Goal: Information Seeking & Learning: Learn about a topic

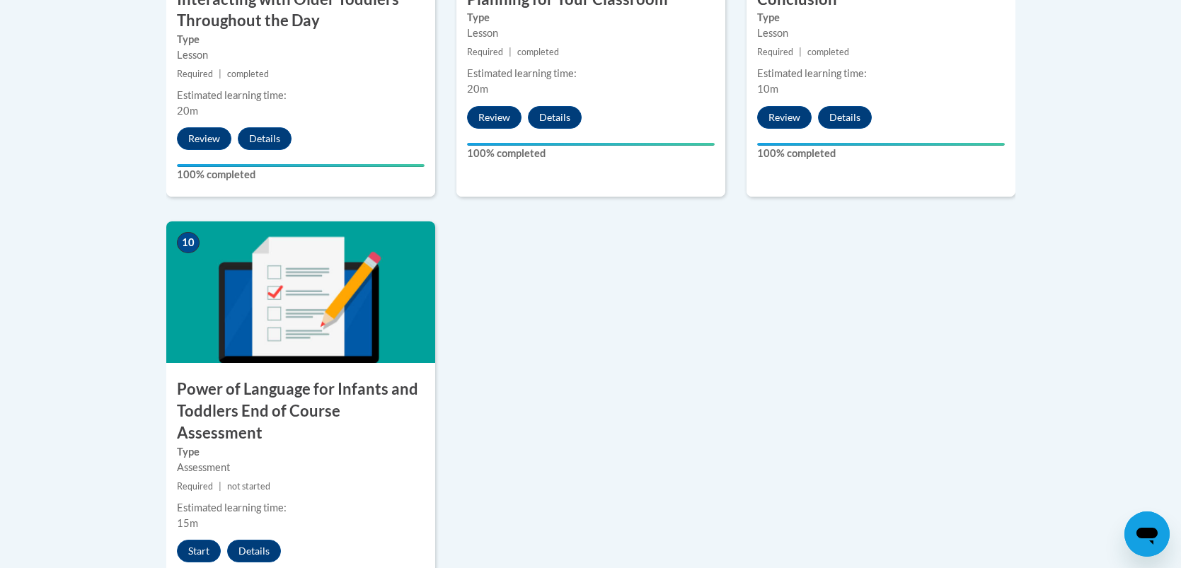
scroll to position [1209, 0]
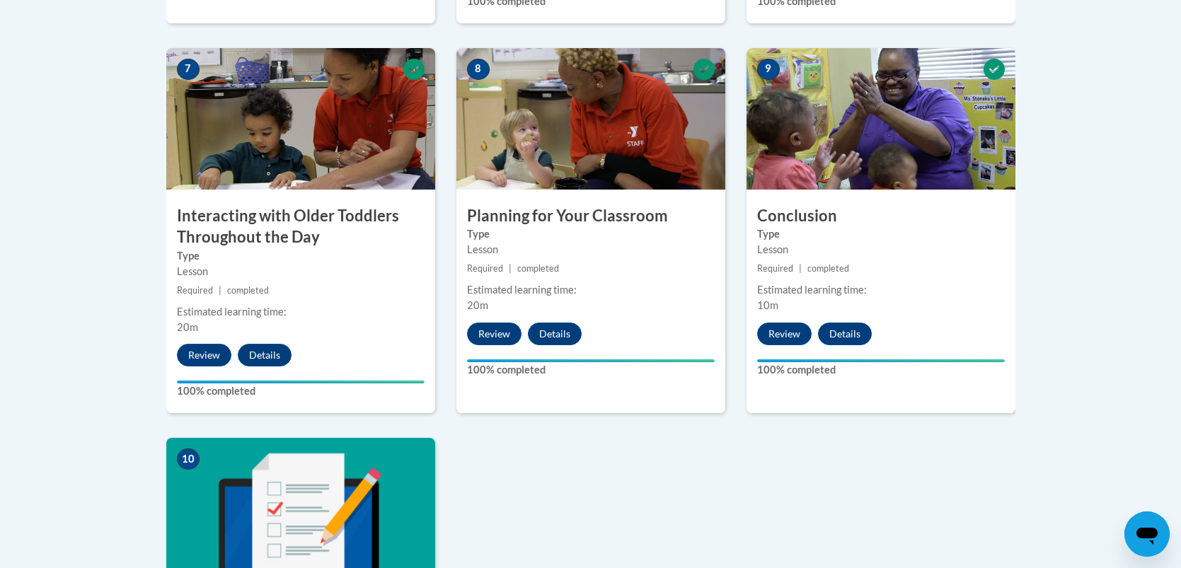
click at [260, 489] on img at bounding box center [300, 509] width 269 height 142
click at [238, 501] on img at bounding box center [300, 509] width 269 height 142
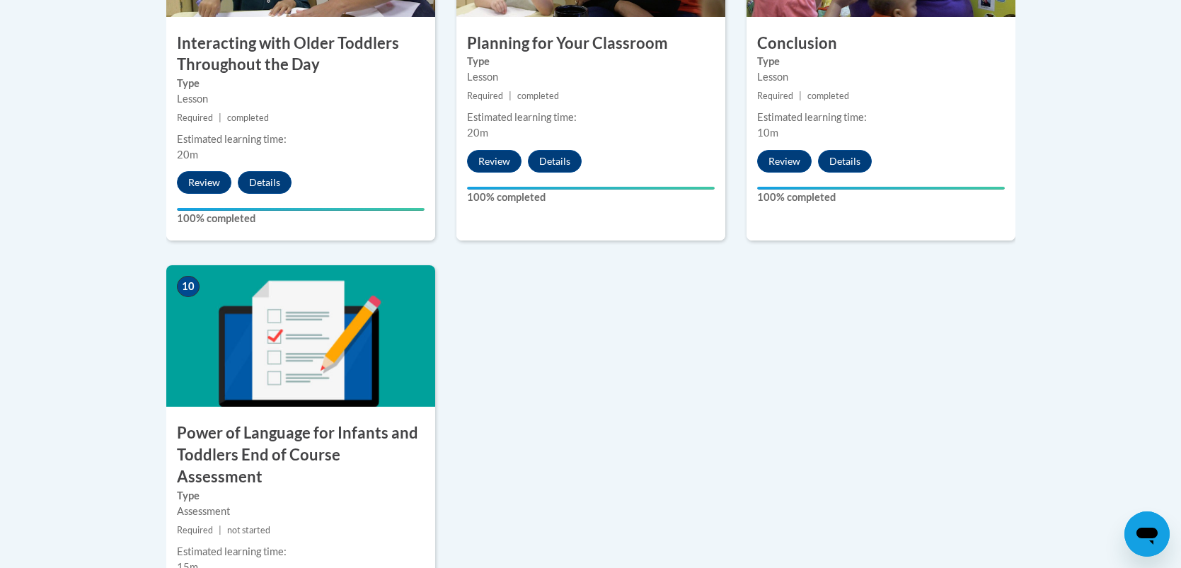
scroll to position [1407, 0]
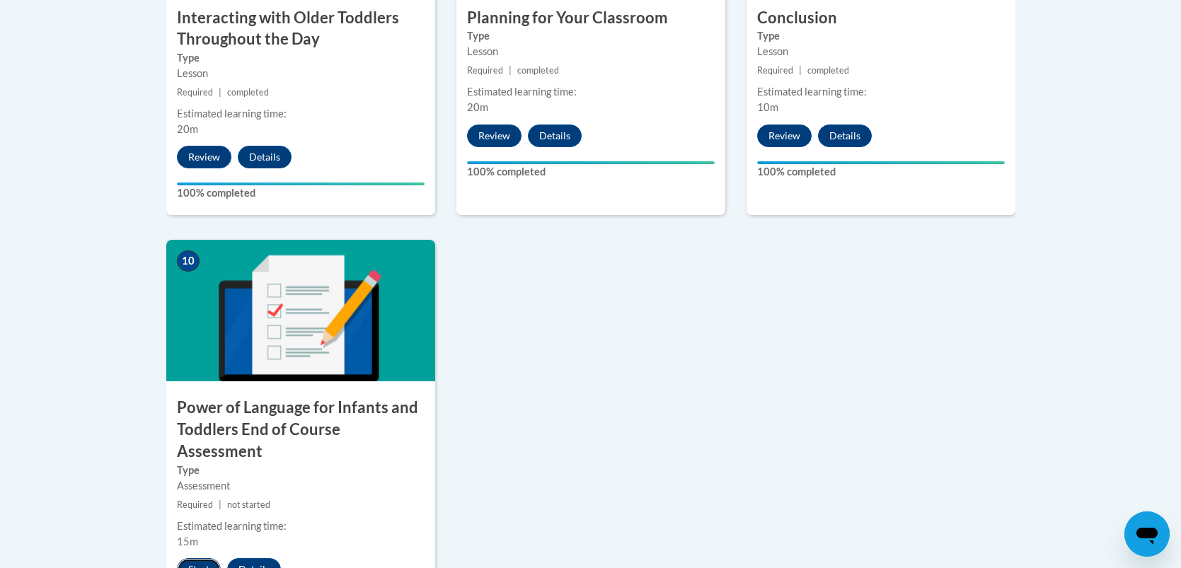
click at [188, 559] on button "Start" at bounding box center [199, 570] width 44 height 23
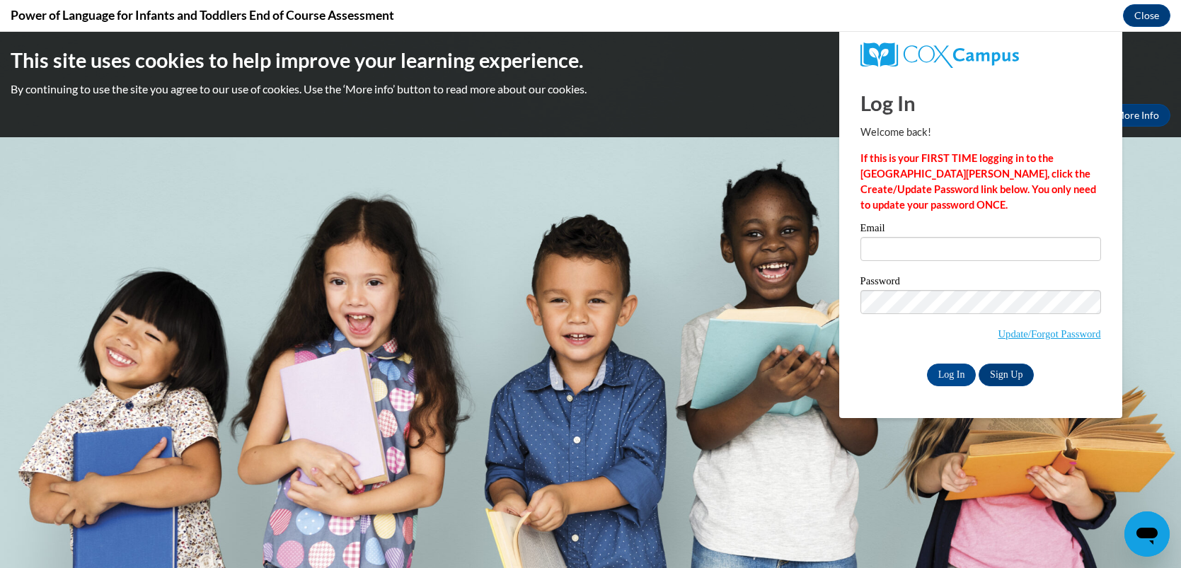
scroll to position [0, 0]
click at [986, 252] on input "elainekmartin7@yahoo.com" at bounding box center [981, 249] width 241 height 24
type input "e"
type input "amyjaq02@hotmail.com"
click at [945, 374] on input "Log In" at bounding box center [952, 375] width 50 height 23
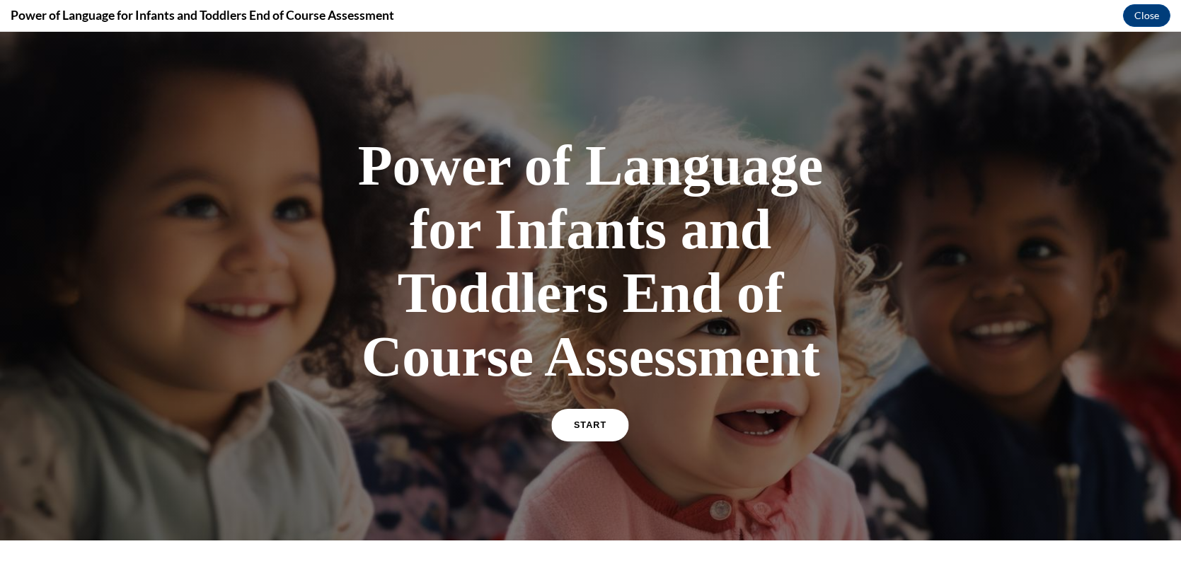
click at [593, 420] on span "START" at bounding box center [590, 425] width 33 height 11
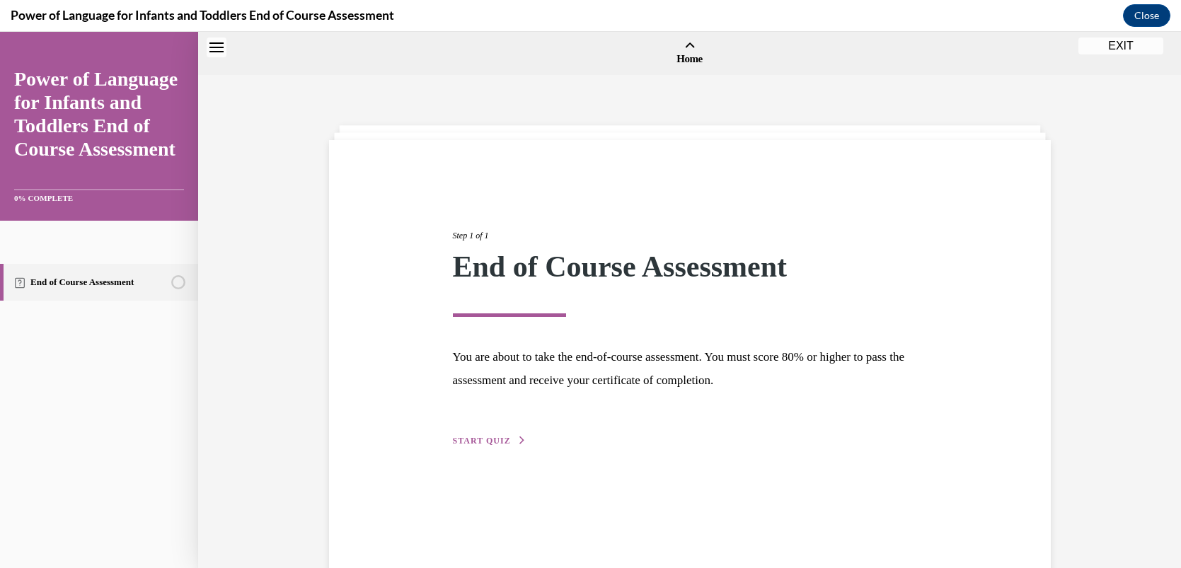
scroll to position [43, 0]
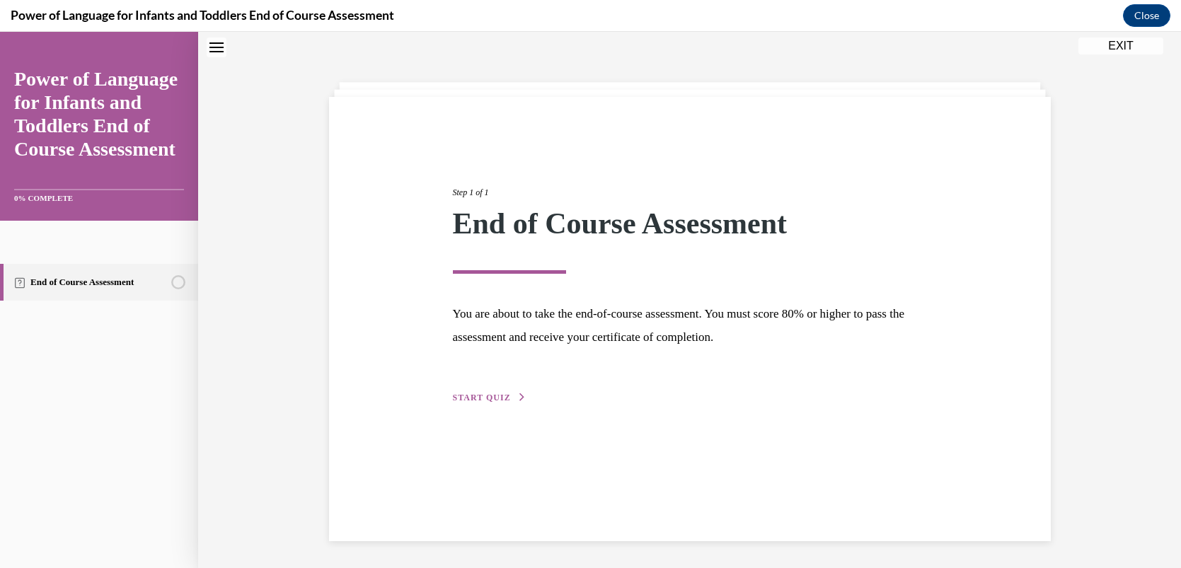
click at [491, 395] on span "START QUIZ" at bounding box center [482, 398] width 58 height 10
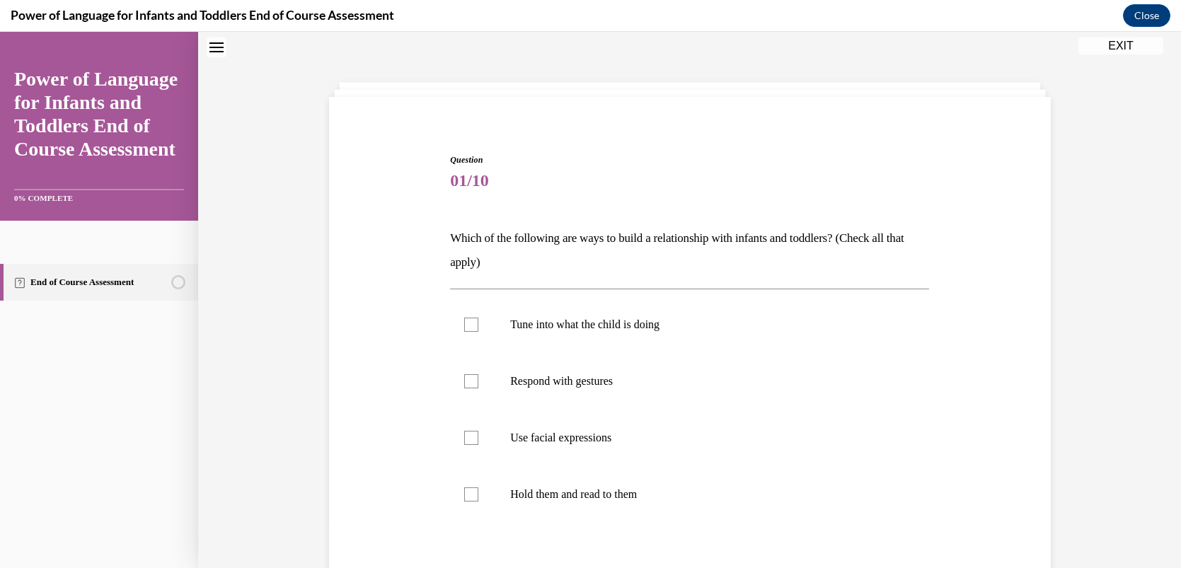
click at [282, 389] on div "Question 01/10 Which of the following are ways to build a relationship with inf…" at bounding box center [689, 380] width 983 height 694
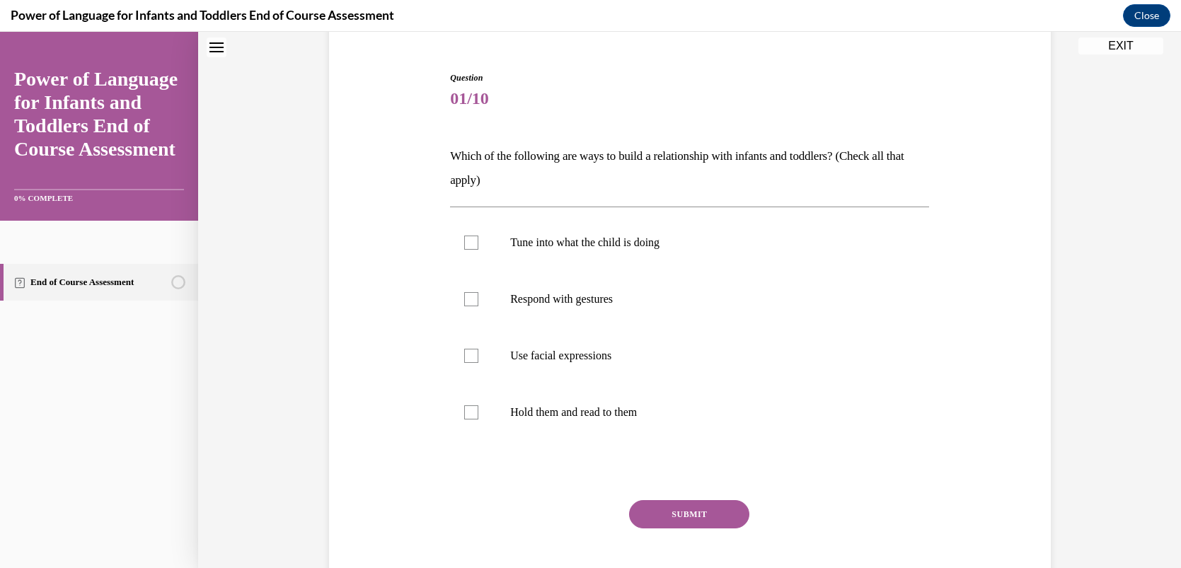
scroll to position [128, 0]
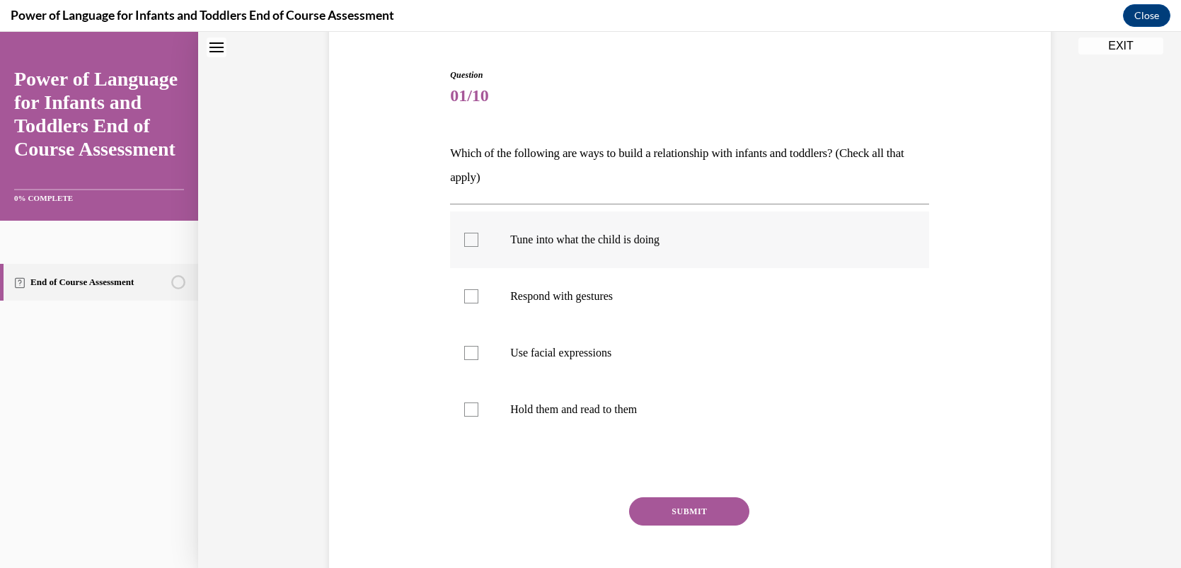
click at [472, 239] on div at bounding box center [471, 240] width 14 height 14
click at [472, 239] on input "Tune into what the child is doing" at bounding box center [471, 240] width 14 height 14
checkbox input "true"
click at [470, 297] on div at bounding box center [471, 297] width 14 height 14
click at [470, 297] on input "Respond with gestures" at bounding box center [471, 297] width 14 height 14
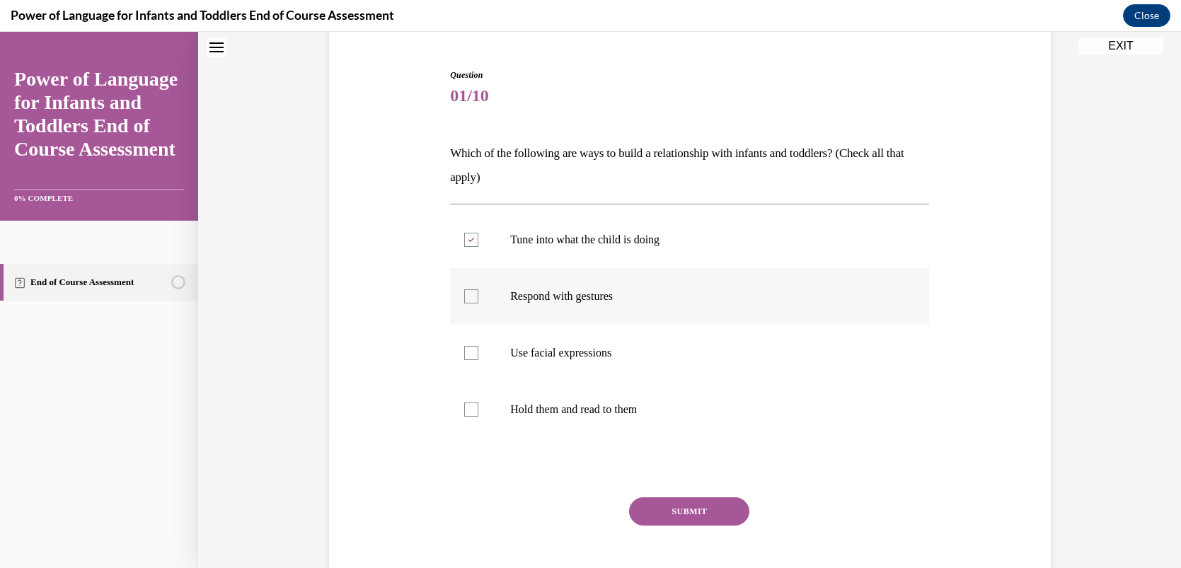
checkbox input "true"
click at [470, 353] on div at bounding box center [471, 353] width 14 height 14
click at [470, 353] on input "Use facial expressions" at bounding box center [471, 353] width 14 height 14
checkbox input "true"
click at [467, 408] on div at bounding box center [471, 410] width 14 height 14
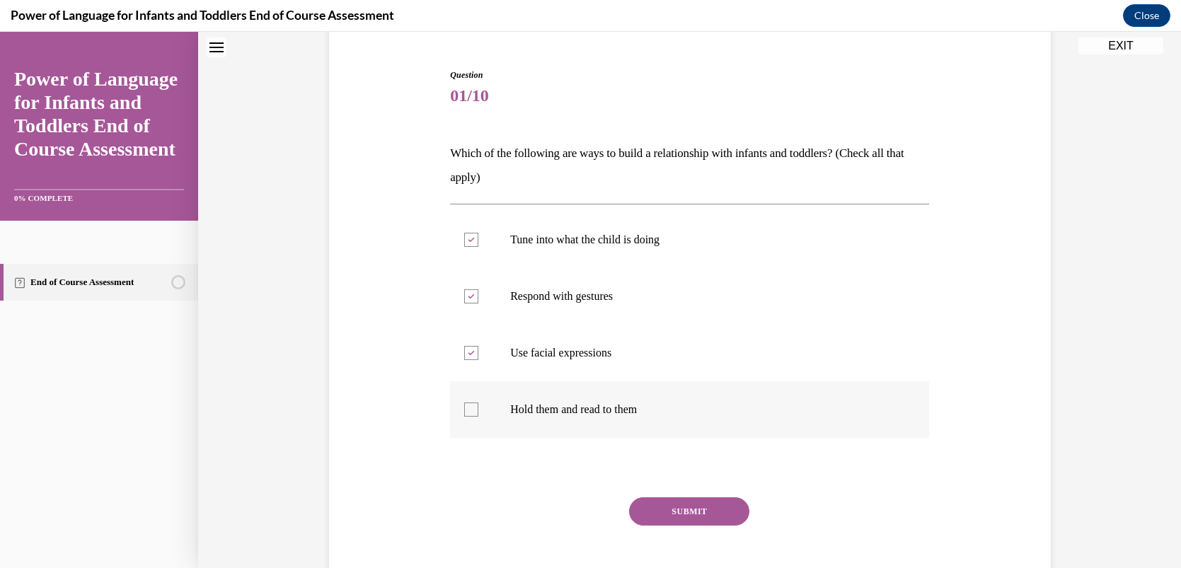
click at [467, 408] on input "Hold them and read to them" at bounding box center [471, 410] width 14 height 14
checkbox input "true"
click at [651, 508] on button "SUBMIT" at bounding box center [689, 512] width 120 height 28
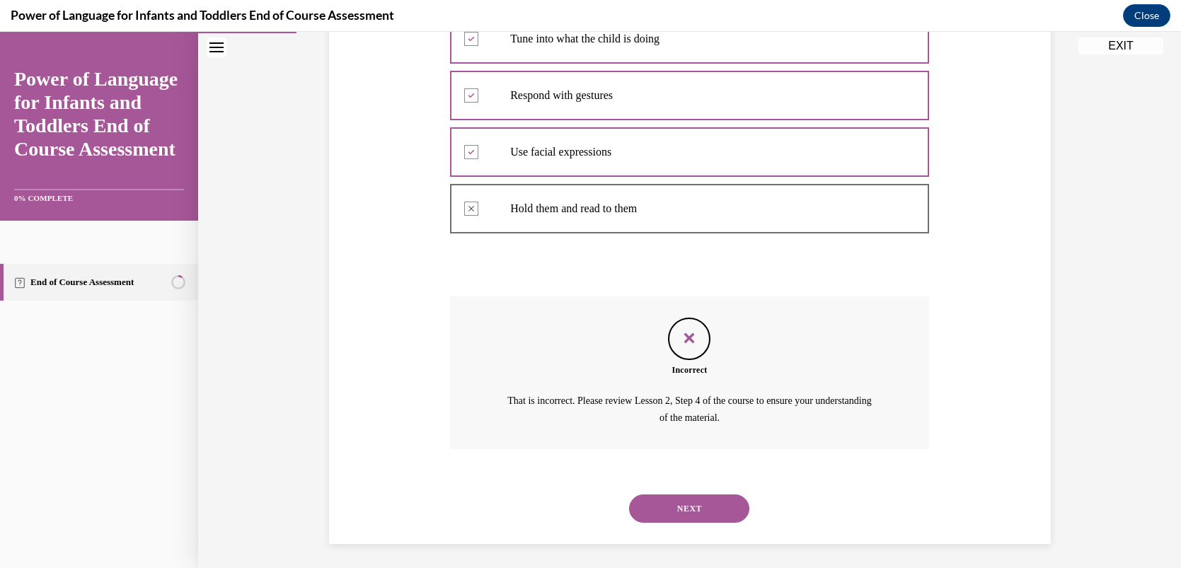
scroll to position [333, 0]
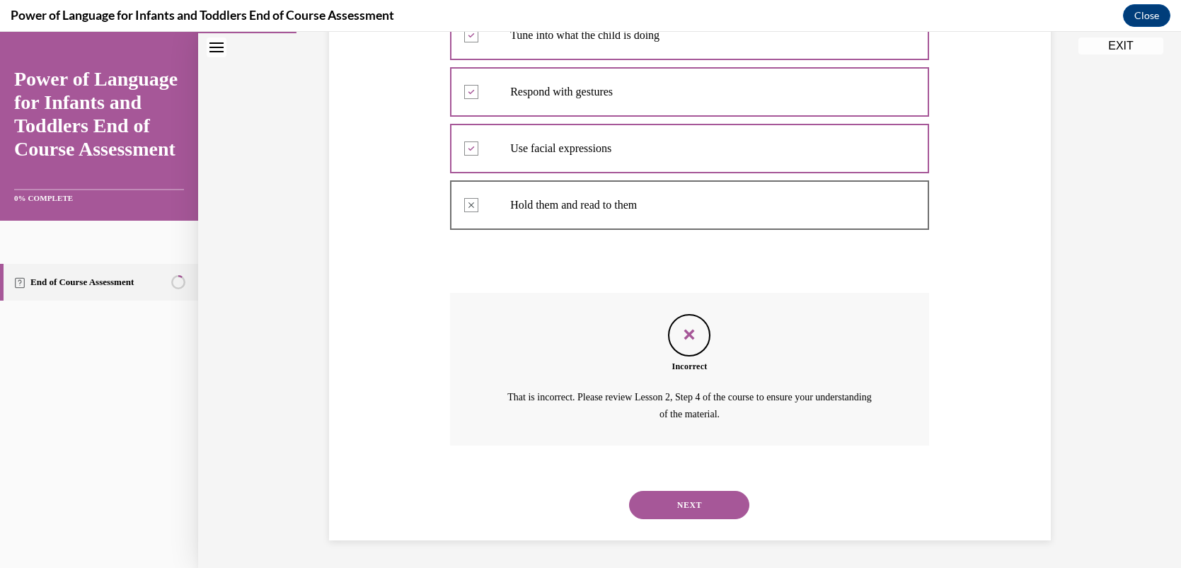
click at [273, 340] on div "Question 01/10 Which of the following are ways to build a relationship with inf…" at bounding box center [689, 156] width 983 height 825
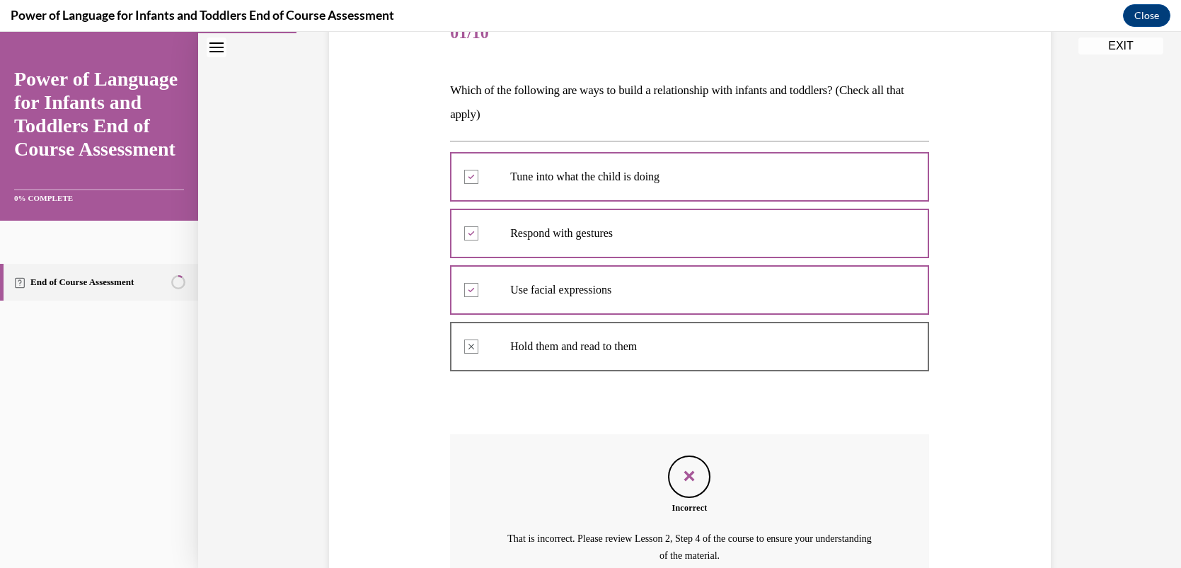
scroll to position [163, 0]
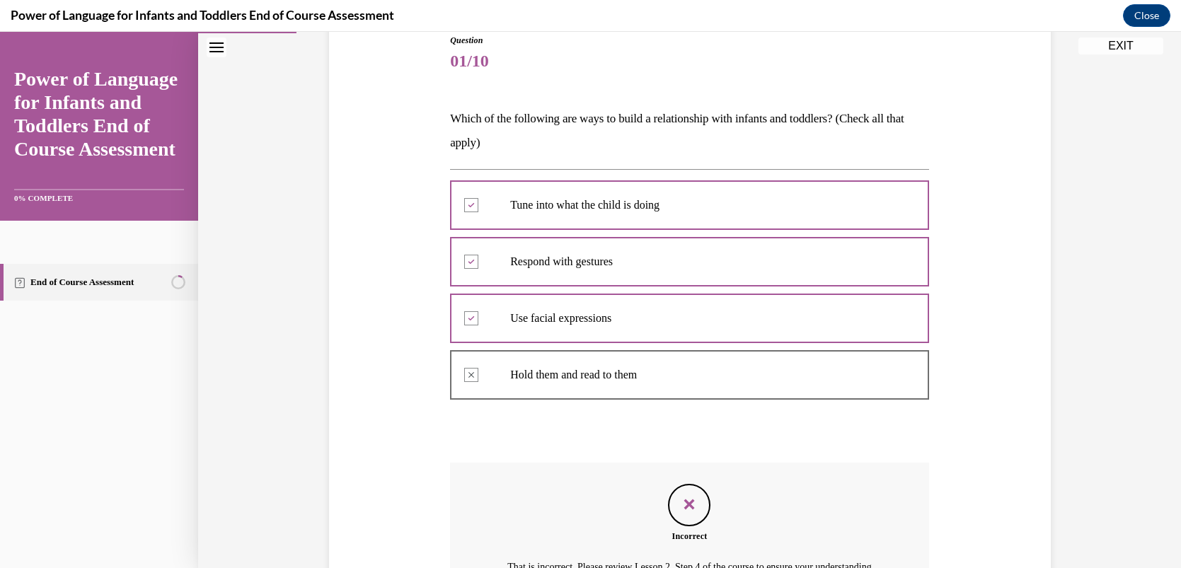
click at [253, 466] on div "Question 01/10 Which of the following are ways to build a relationship with inf…" at bounding box center [689, 326] width 983 height 825
click at [294, 447] on div "Question 01/10 Which of the following are ways to build a relationship with inf…" at bounding box center [689, 326] width 983 height 825
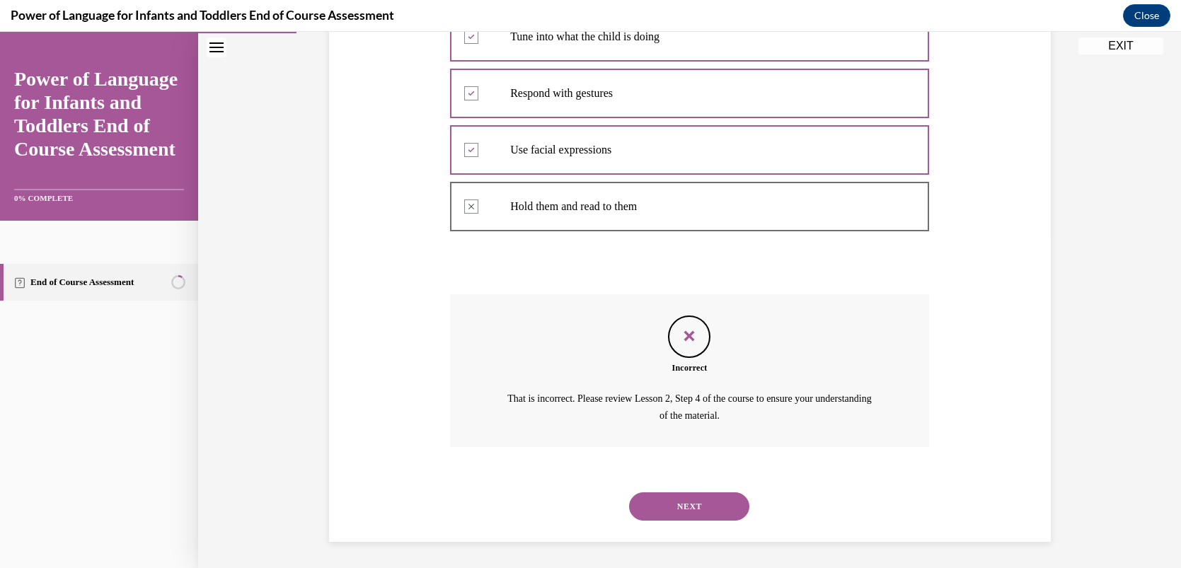
scroll to position [333, 0]
click at [682, 502] on button "NEXT" at bounding box center [689, 505] width 120 height 28
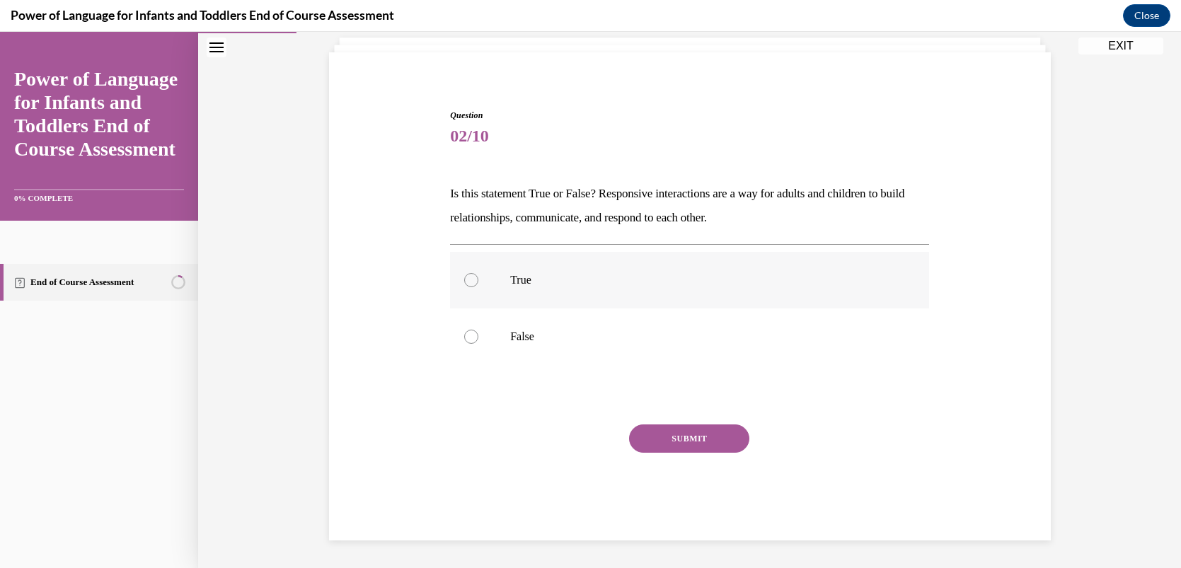
click at [471, 282] on div at bounding box center [471, 280] width 14 height 14
click at [471, 282] on input "True" at bounding box center [471, 280] width 14 height 14
radio input "true"
click at [682, 437] on button "SUBMIT" at bounding box center [689, 439] width 120 height 28
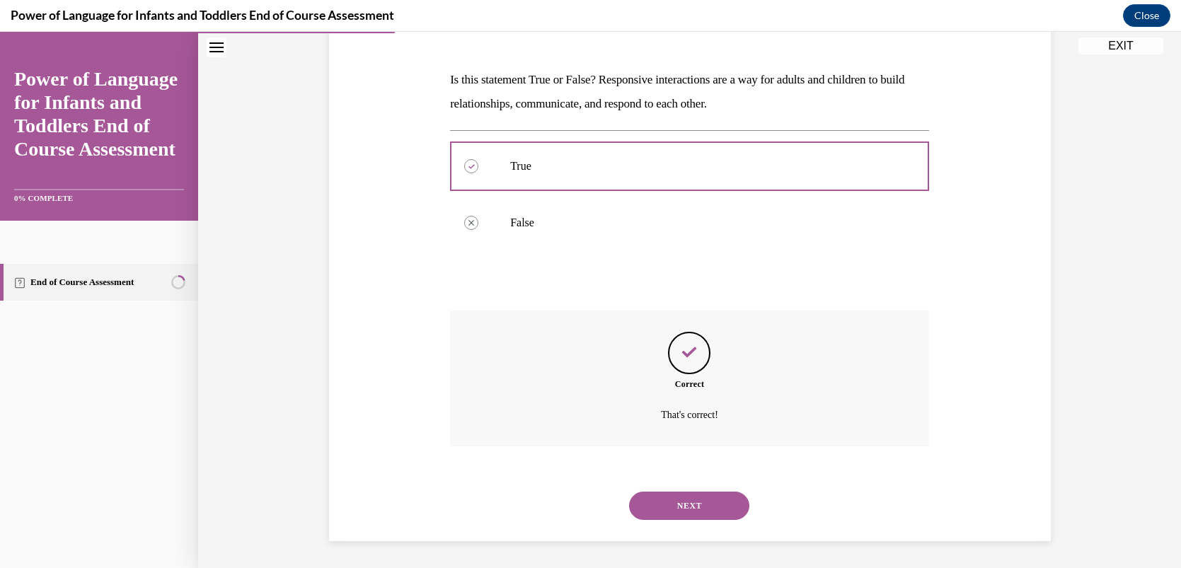
scroll to position [202, 0]
click at [682, 501] on button "NEXT" at bounding box center [689, 506] width 120 height 28
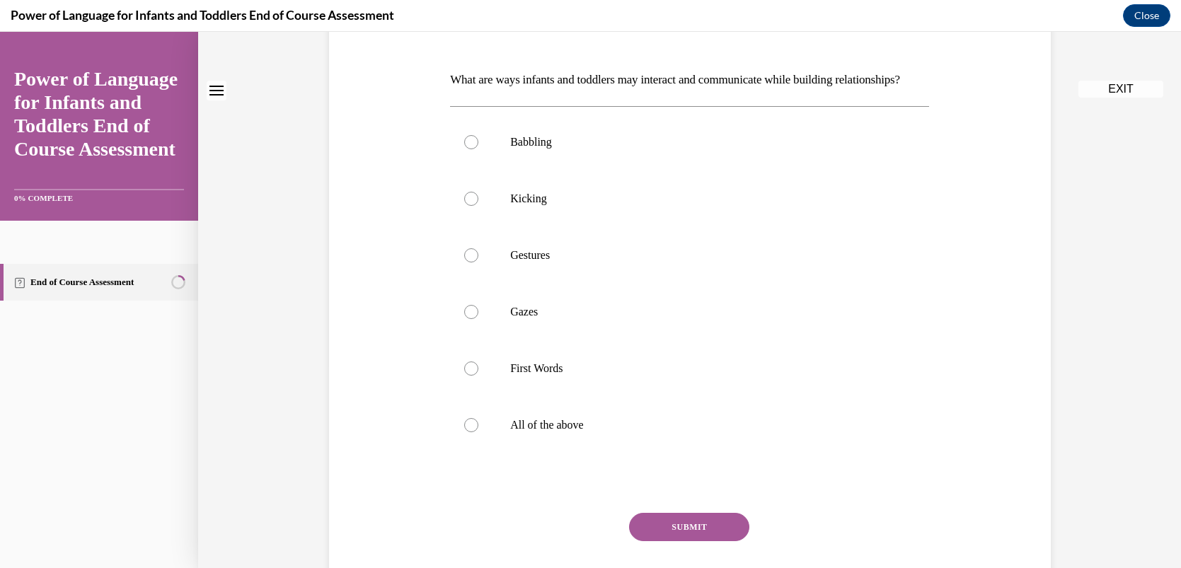
scroll to position [0, 0]
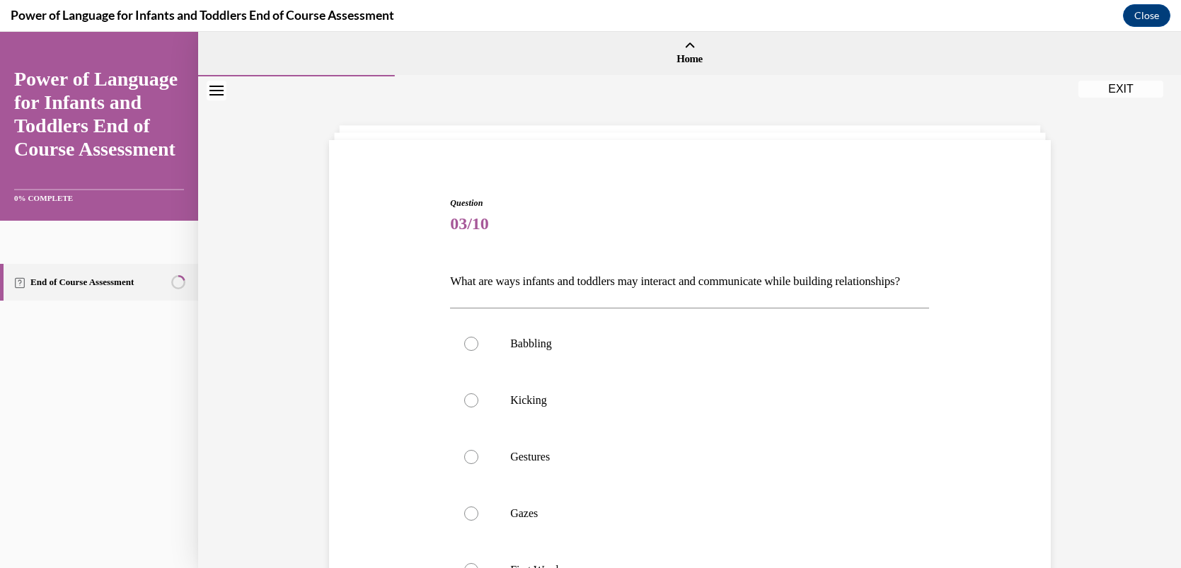
click at [281, 420] on div "Question 03/10 What are ways infants and toddlers may interact and communicate …" at bounding box center [689, 467] width 983 height 783
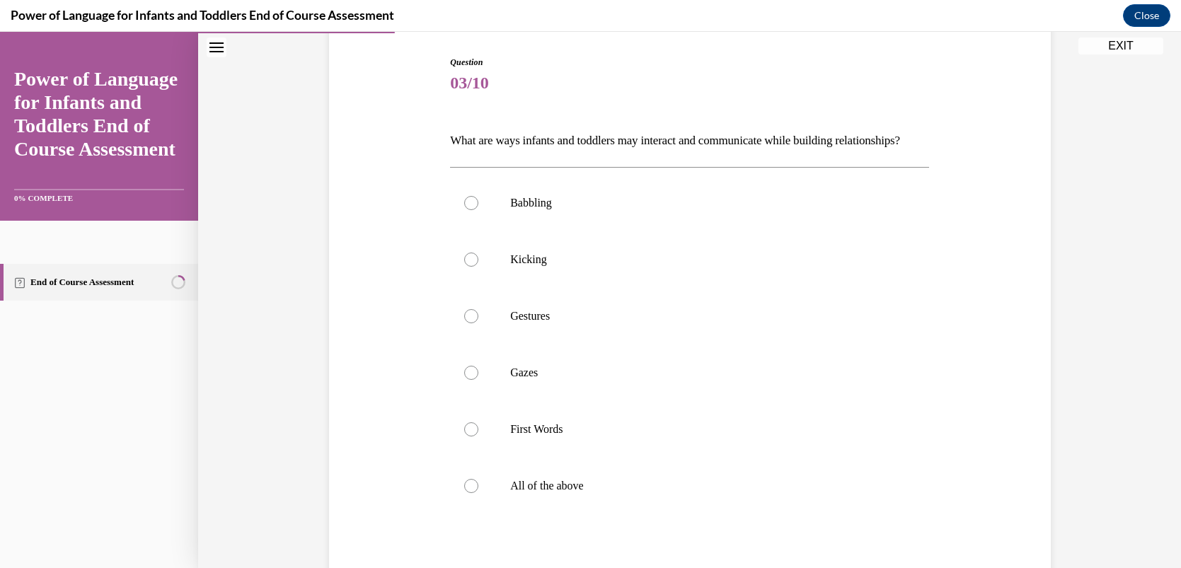
scroll to position [169, 0]
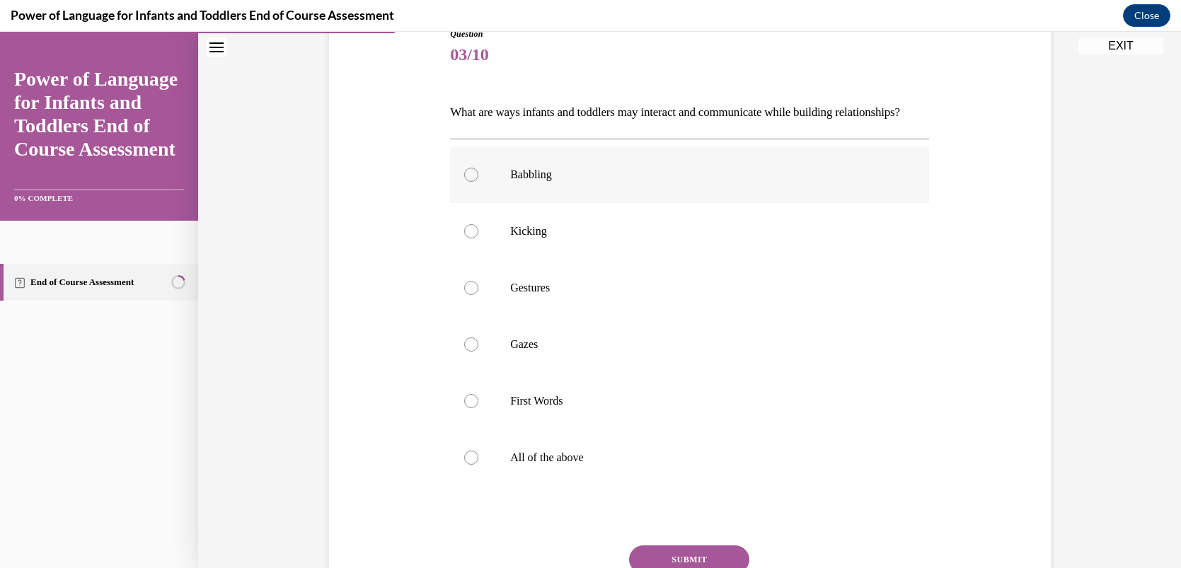
click at [470, 182] on div at bounding box center [471, 175] width 14 height 14
click at [470, 182] on input "Babbling" at bounding box center [471, 175] width 14 height 14
radio input "true"
click at [470, 239] on div at bounding box center [471, 231] width 14 height 14
click at [470, 239] on input "Kicking" at bounding box center [471, 231] width 14 height 14
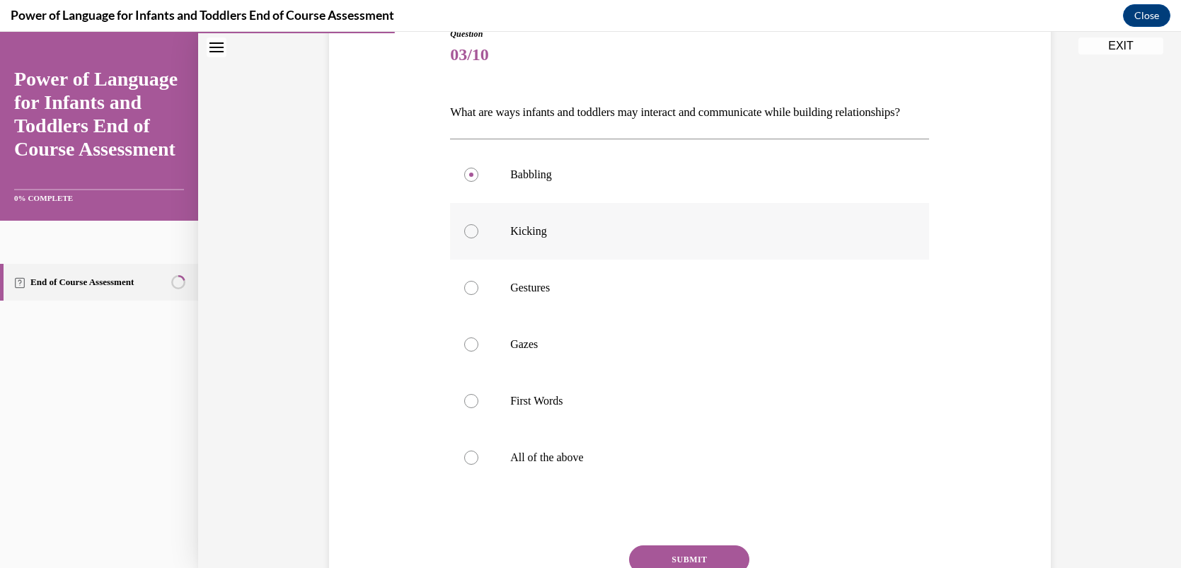
radio input "true"
click at [470, 234] on icon at bounding box center [471, 231] width 4 height 4
click at [470, 239] on input "Kicking" at bounding box center [471, 231] width 14 height 14
click at [471, 465] on div at bounding box center [471, 458] width 14 height 14
click at [471, 465] on input "All of the above" at bounding box center [471, 458] width 14 height 14
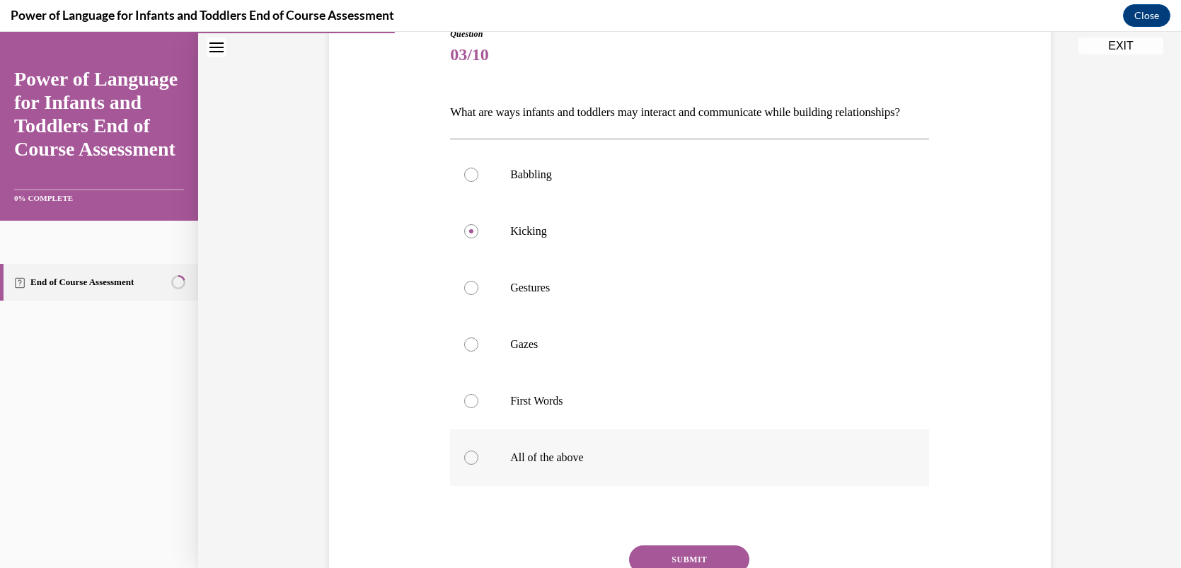
radio input "true"
click at [464, 168] on input "Babbling" at bounding box center [471, 175] width 14 height 14
radio input "true"
click at [464, 224] on input "Kicking" at bounding box center [471, 231] width 14 height 14
radio input "true"
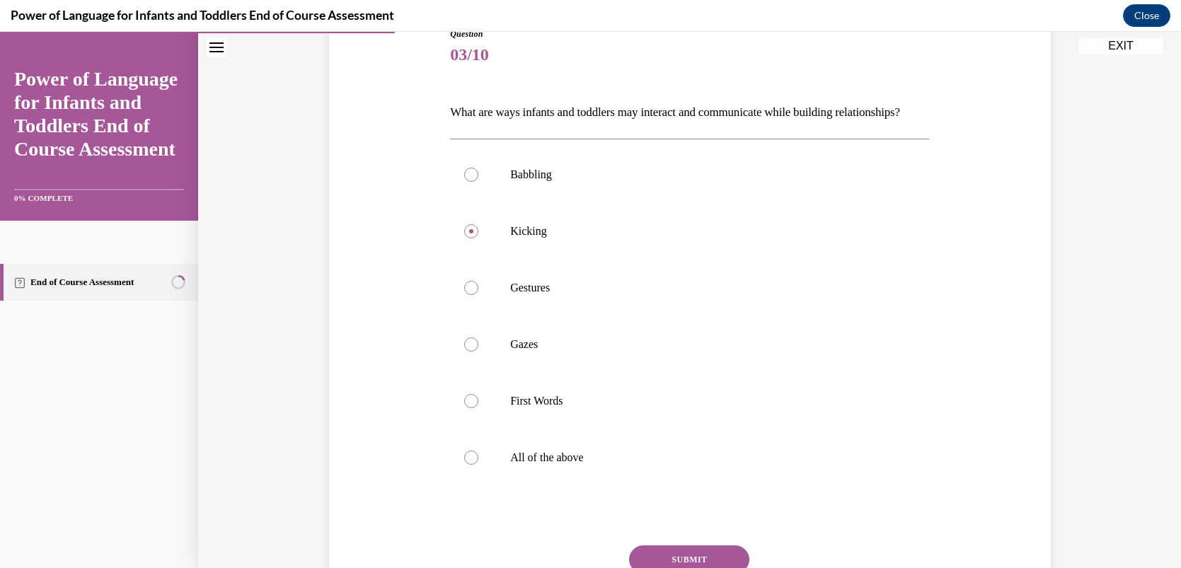
click at [464, 281] on input "Gestures" at bounding box center [471, 288] width 14 height 14
radio input "true"
click at [470, 465] on div at bounding box center [471, 458] width 14 height 14
click at [470, 465] on input "All of the above" at bounding box center [471, 458] width 14 height 14
radio input "true"
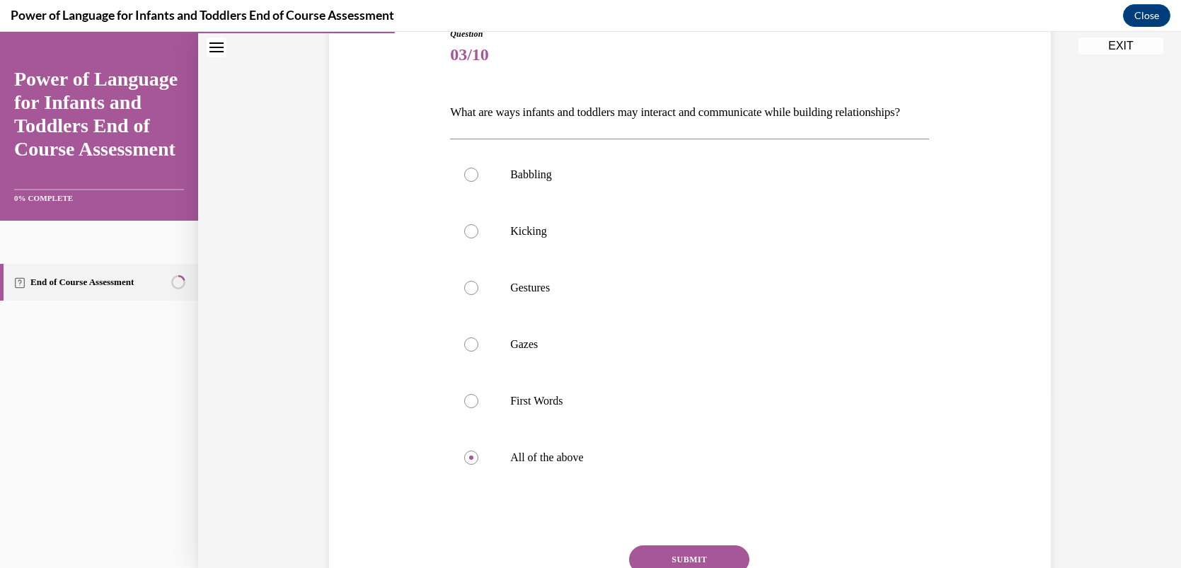
click at [298, 447] on div "Question 03/10 What are ways infants and toddlers may interact and communicate …" at bounding box center [689, 298] width 983 height 783
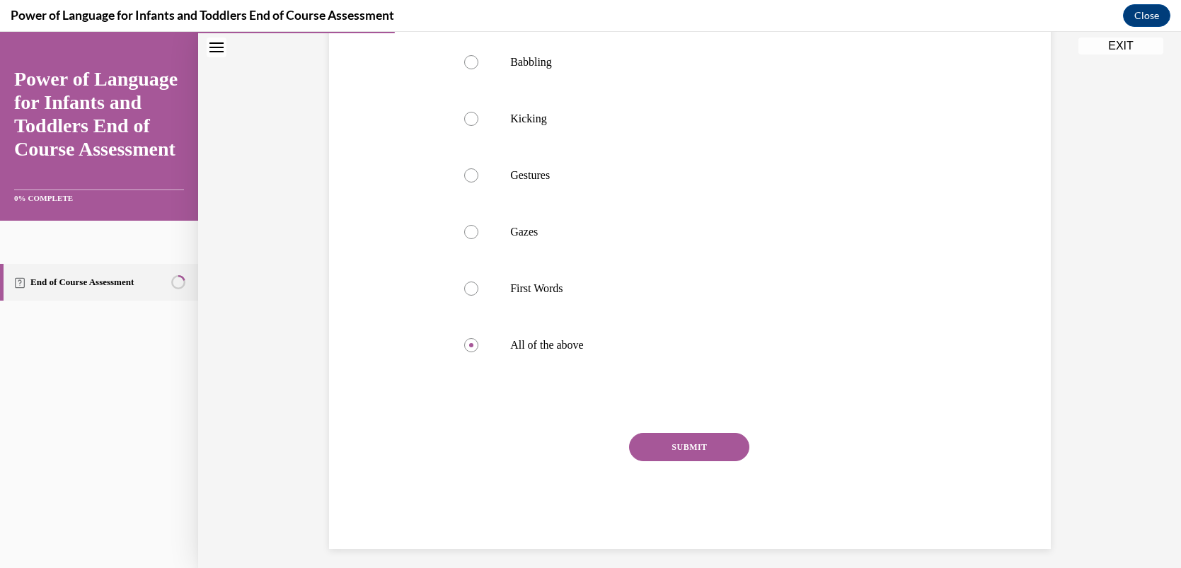
scroll to position [282, 0]
click at [673, 461] on button "SUBMIT" at bounding box center [689, 447] width 120 height 28
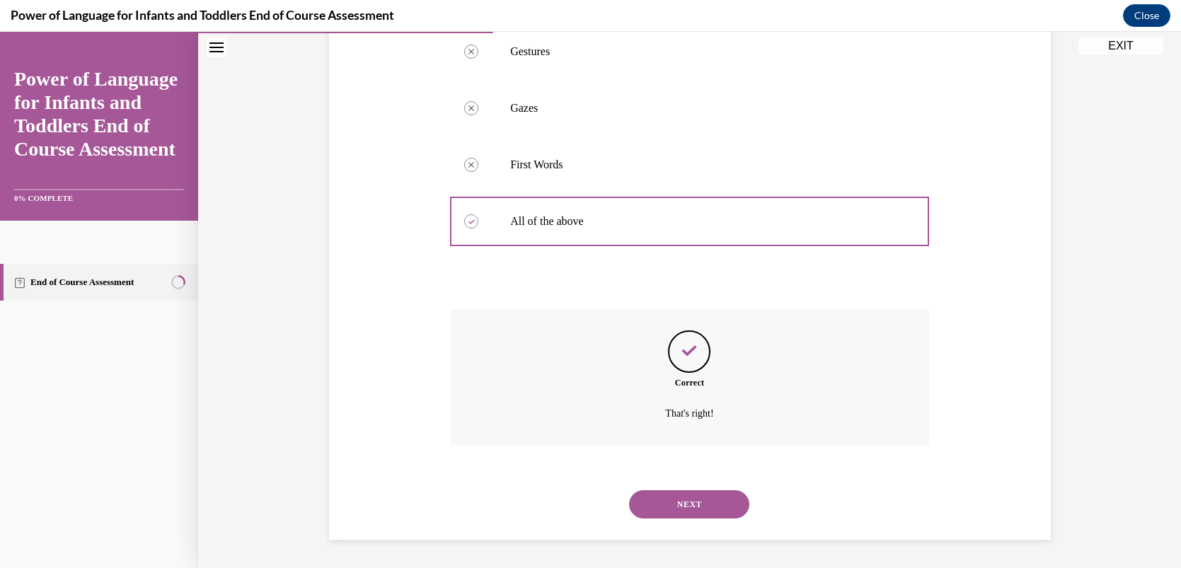
scroll to position [428, 0]
click at [690, 503] on button "NEXT" at bounding box center [689, 505] width 120 height 28
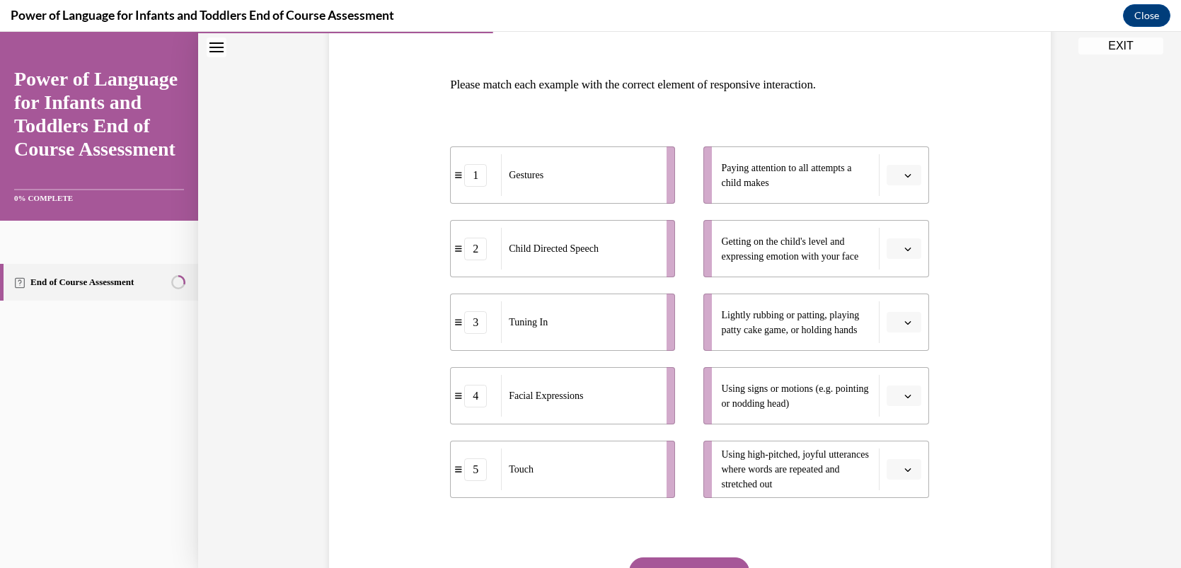
scroll to position [198, 0]
click at [896, 175] on span "Please select an option" at bounding box center [897, 175] width 5 height 14
click at [898, 290] on span "3" at bounding box center [898, 290] width 5 height 11
click at [896, 245] on span "Please select an option" at bounding box center [897, 248] width 5 height 14
click at [898, 389] on span "4" at bounding box center [898, 392] width 5 height 11
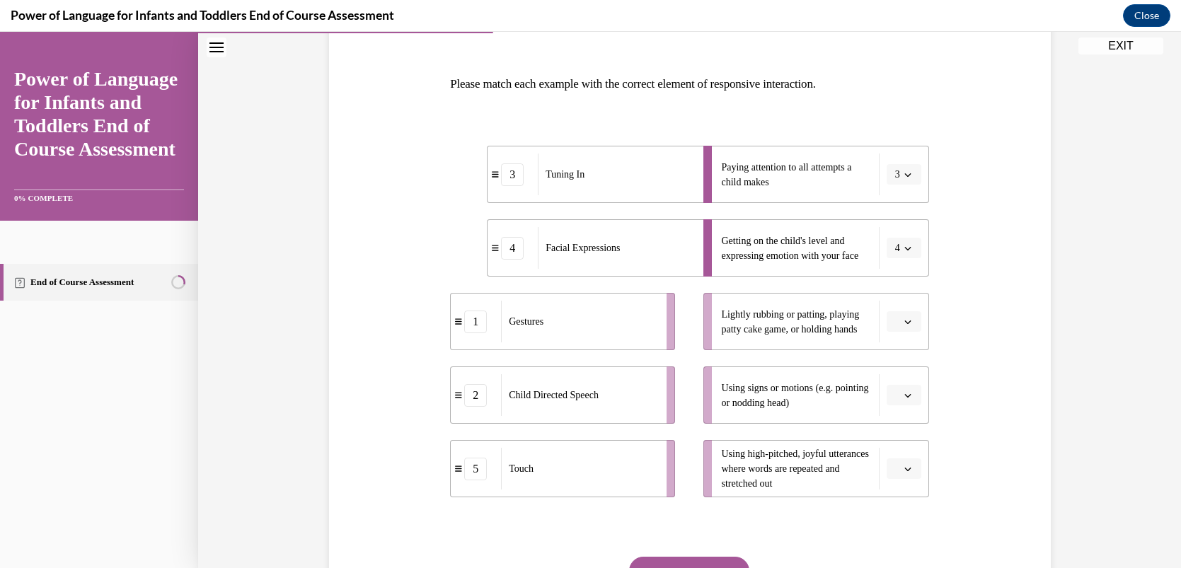
click at [895, 321] on span "Please select an option" at bounding box center [897, 322] width 5 height 14
click at [896, 491] on span "5" at bounding box center [898, 493] width 5 height 11
click at [905, 397] on icon "button" at bounding box center [908, 395] width 7 height 7
click at [900, 248] on span "1" at bounding box center [898, 249] width 5 height 11
click at [902, 467] on button "button" at bounding box center [904, 469] width 35 height 21
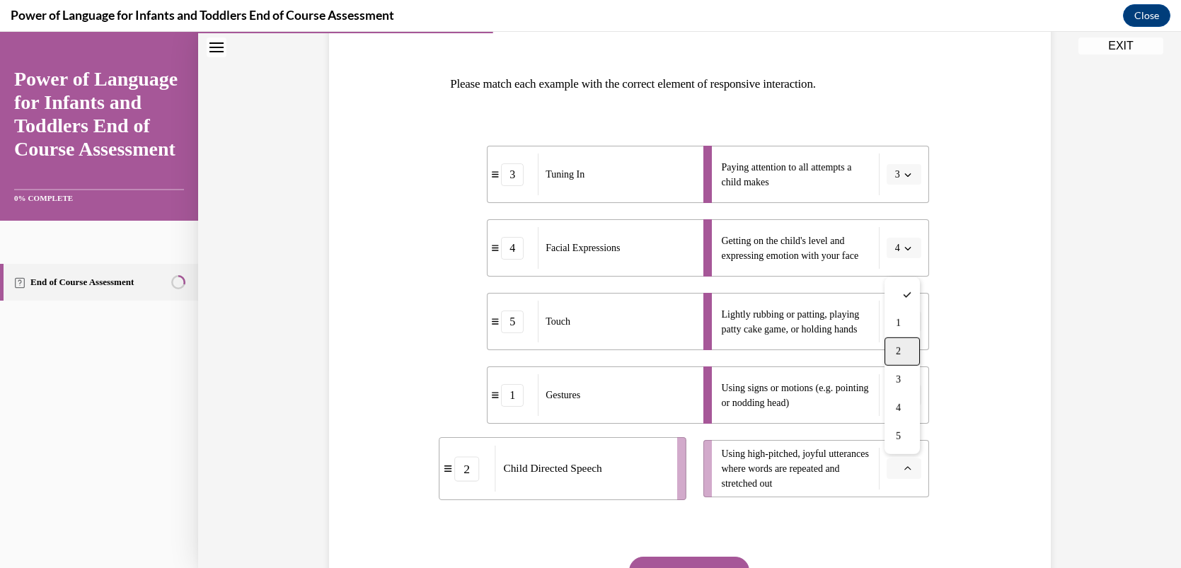
click at [899, 346] on span "2" at bounding box center [898, 351] width 5 height 11
click at [273, 394] on div "Question 04/10 Please match each example with the correct element of responsive…" at bounding box center [689, 290] width 983 height 823
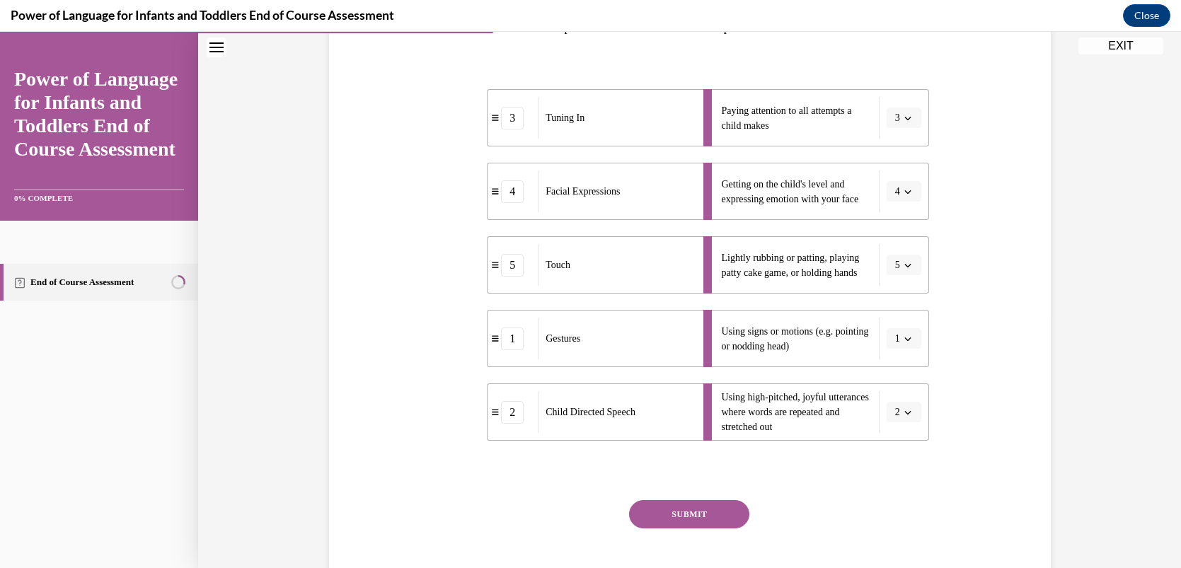
scroll to position [282, 0]
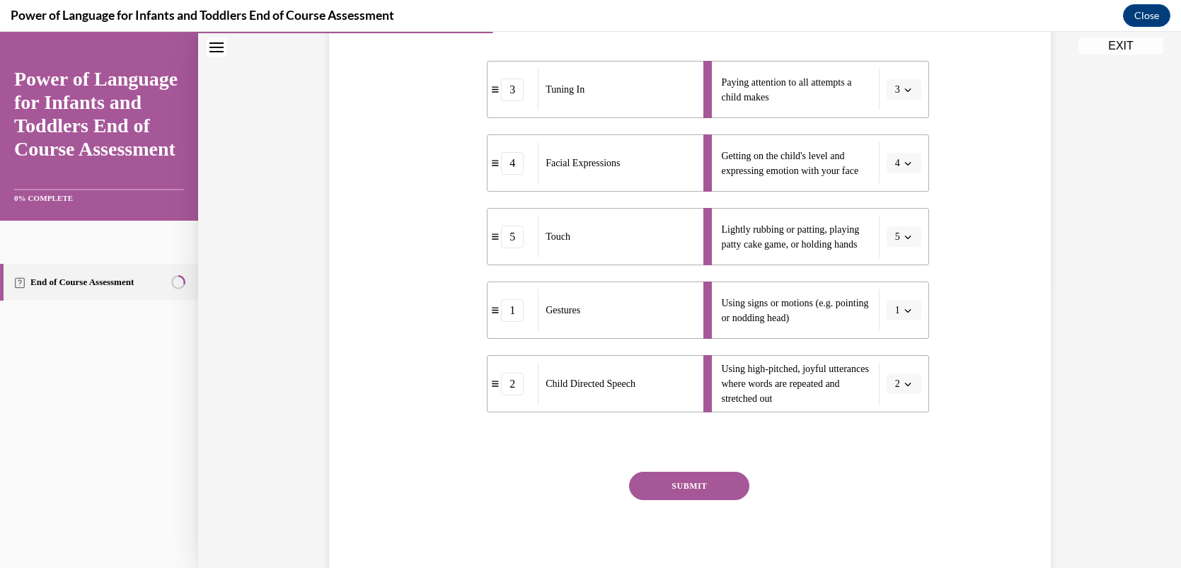
click at [668, 481] on button "SUBMIT" at bounding box center [689, 486] width 120 height 28
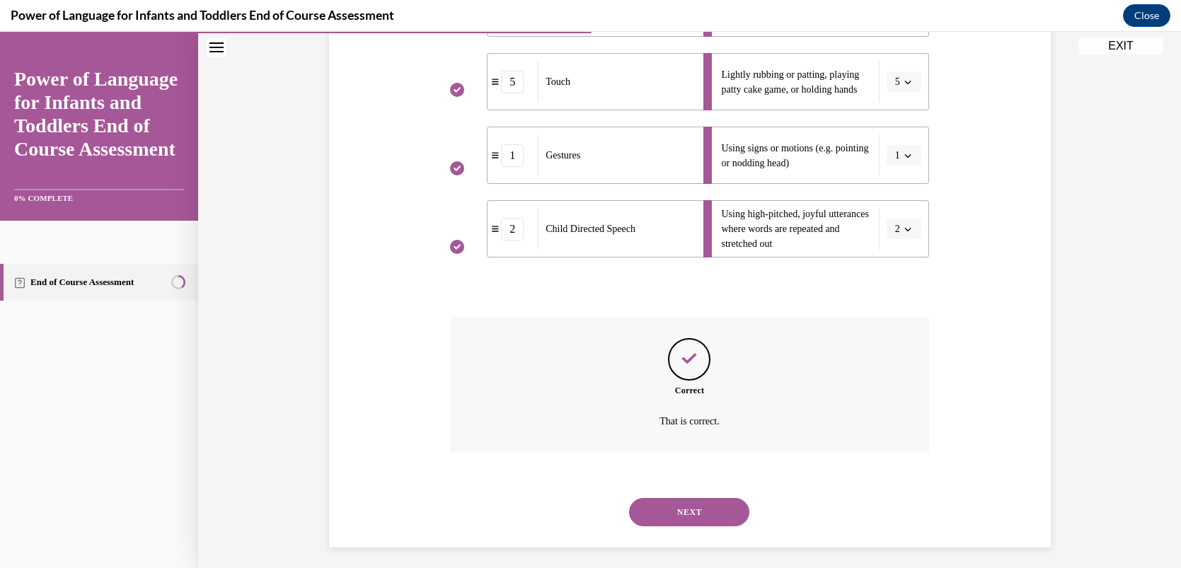
scroll to position [445, 0]
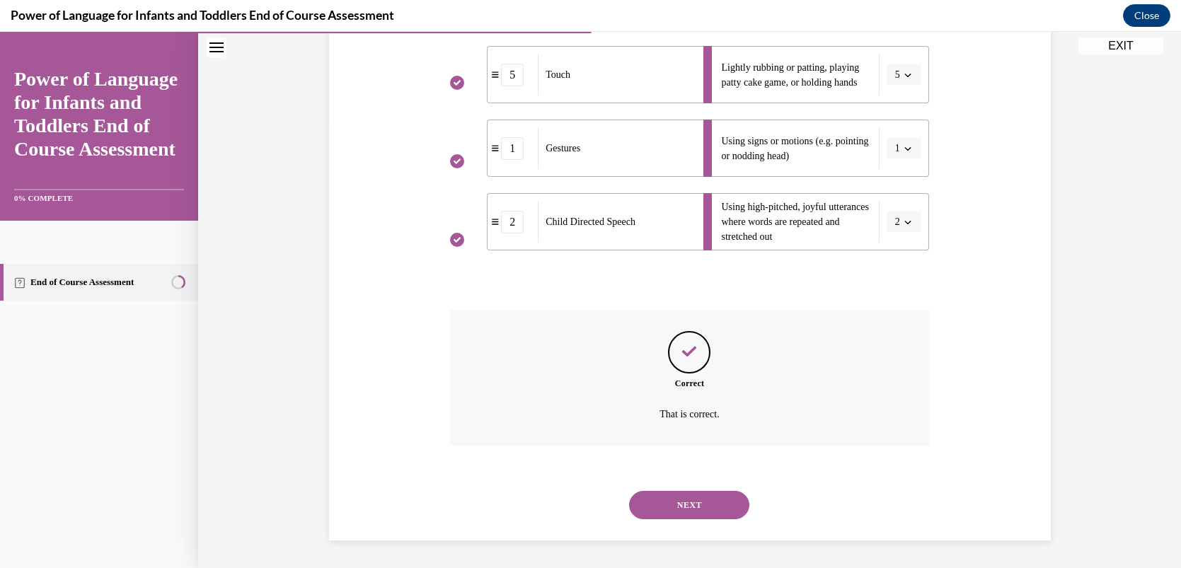
click at [665, 506] on button "NEXT" at bounding box center [689, 505] width 120 height 28
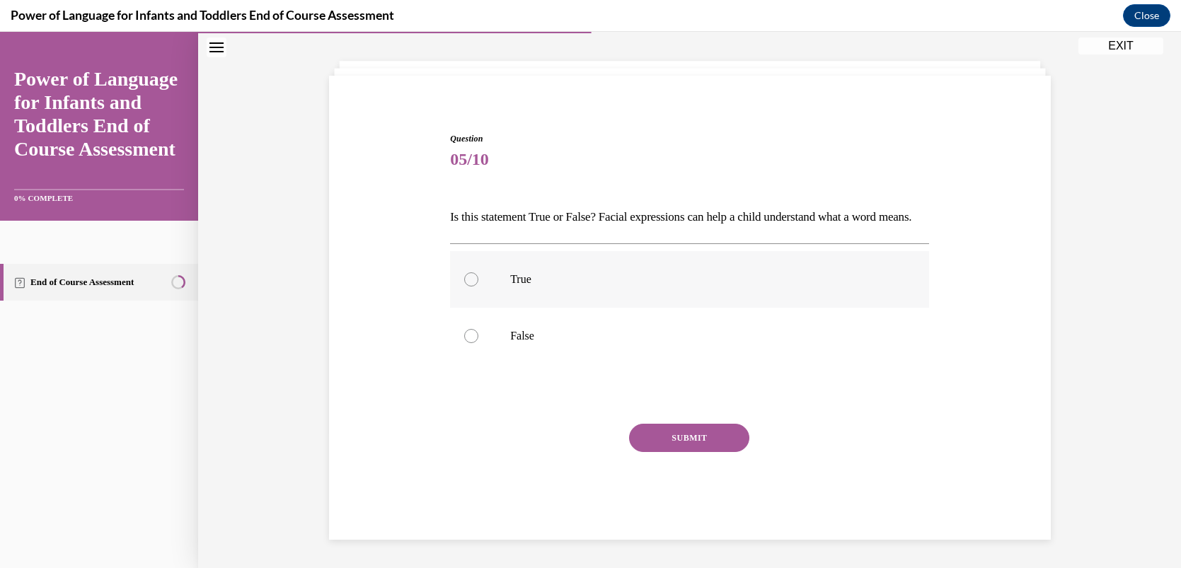
click at [471, 280] on div at bounding box center [471, 280] width 14 height 14
click at [471, 280] on input "True" at bounding box center [471, 280] width 14 height 14
radio input "true"
click at [648, 442] on button "SUBMIT" at bounding box center [689, 438] width 120 height 28
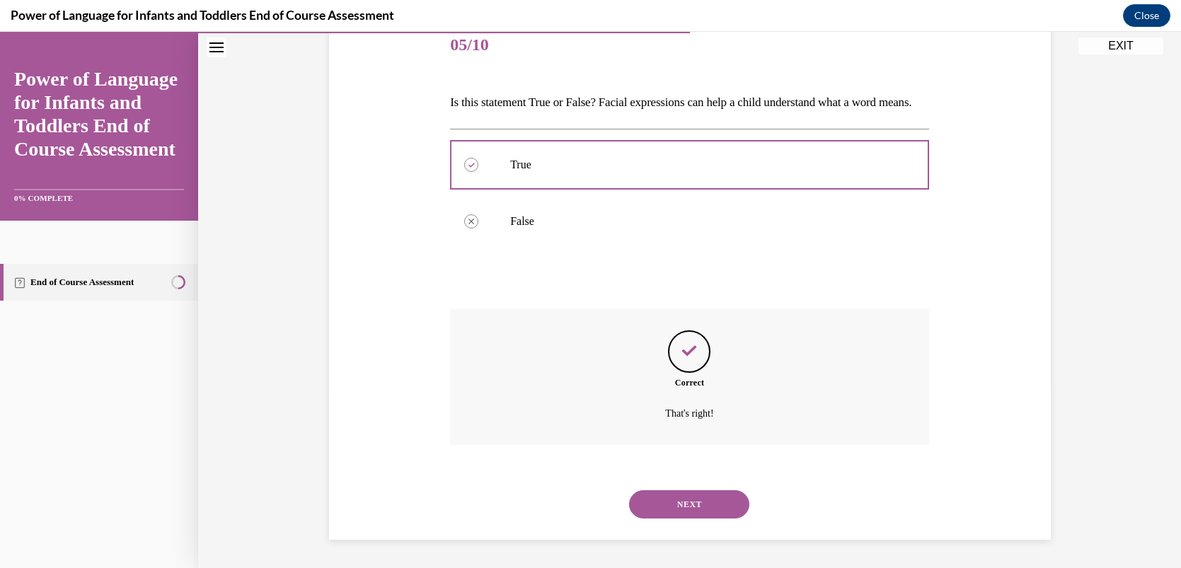
scroll to position [202, 0]
click at [689, 510] on button "NEXT" at bounding box center [689, 505] width 120 height 28
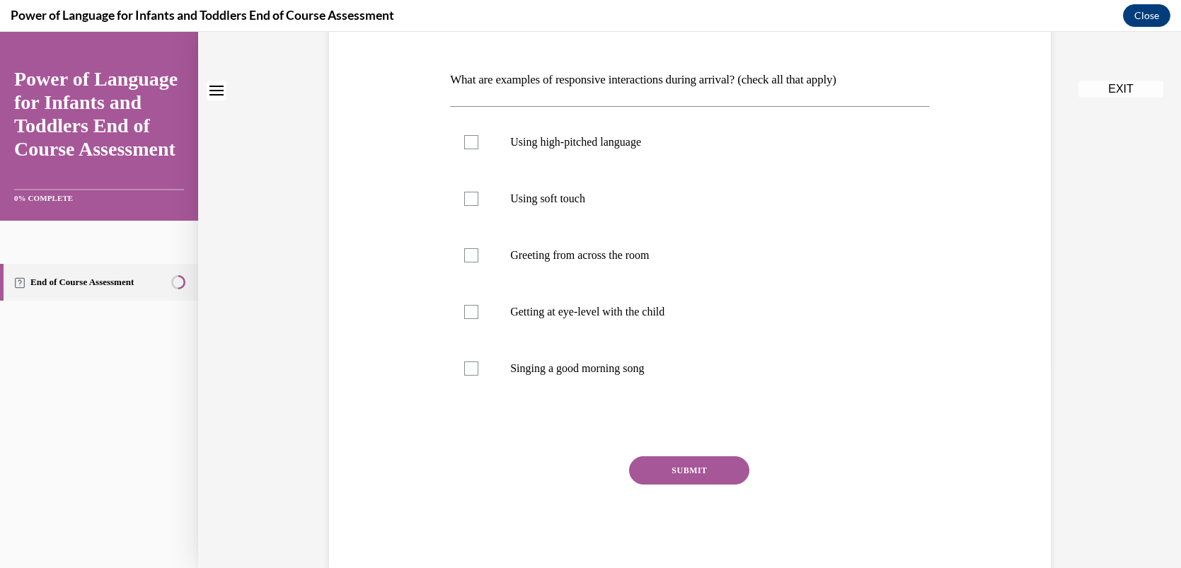
scroll to position [0, 0]
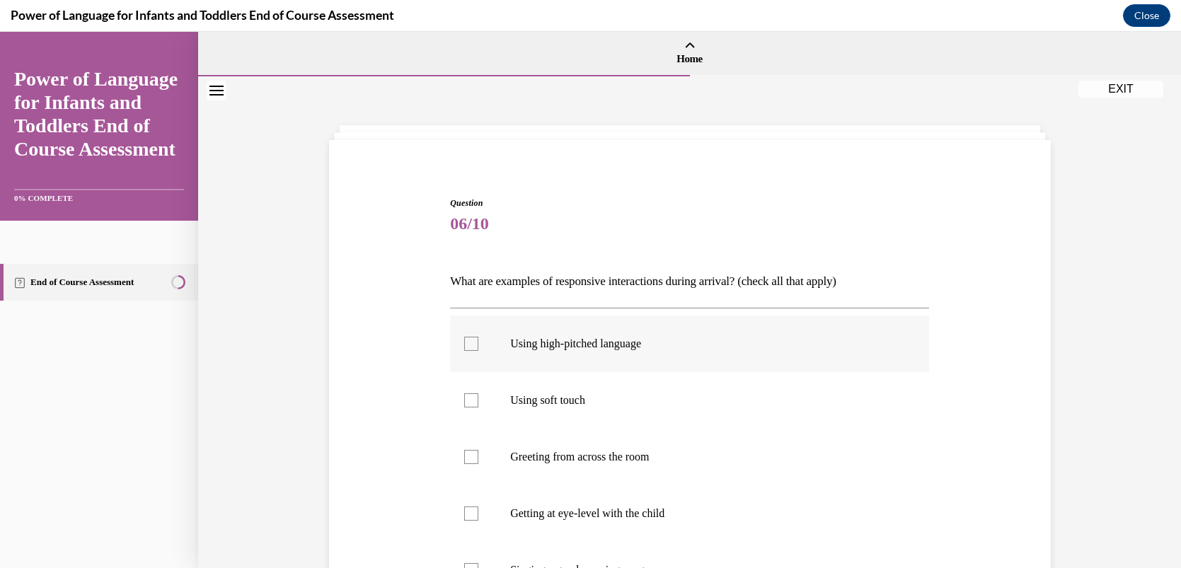
click at [470, 346] on div at bounding box center [471, 344] width 14 height 14
click at [470, 346] on input "Using high-pitched language" at bounding box center [471, 344] width 14 height 14
checkbox input "true"
click at [472, 402] on div at bounding box center [471, 401] width 14 height 14
click at [472, 402] on input "Using soft touch" at bounding box center [471, 401] width 14 height 14
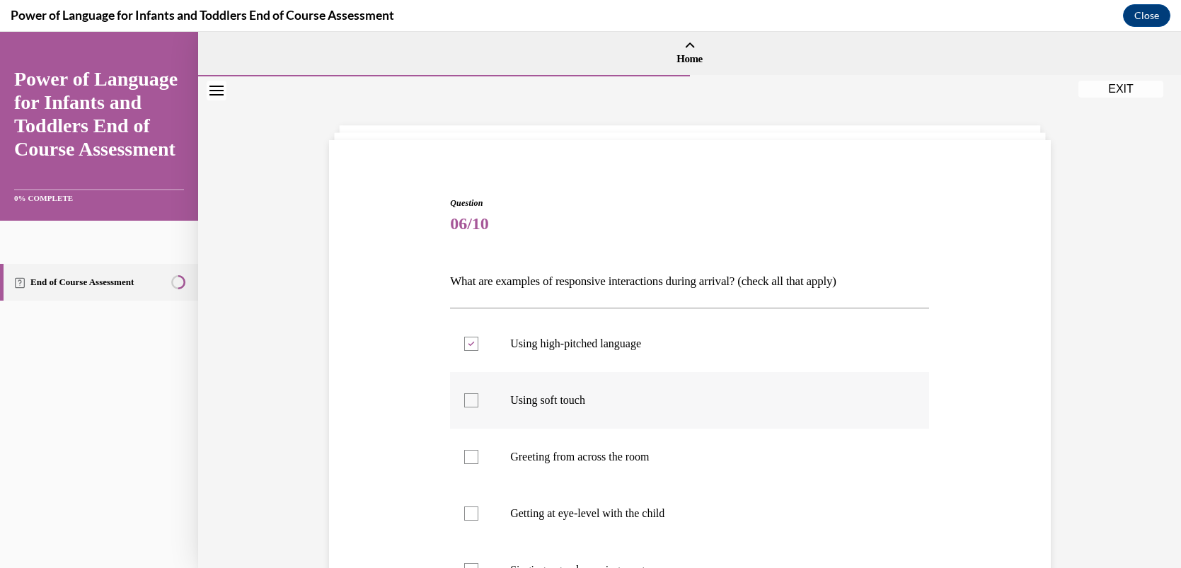
checkbox input "true"
click at [468, 515] on div at bounding box center [471, 514] width 14 height 14
click at [468, 515] on input "Getting at eye-level with the child" at bounding box center [471, 514] width 14 height 14
checkbox input "true"
click at [254, 459] on div "Question 06/10 What are examples of responsive interactions during arrival? (ch…" at bounding box center [689, 439] width 983 height 726
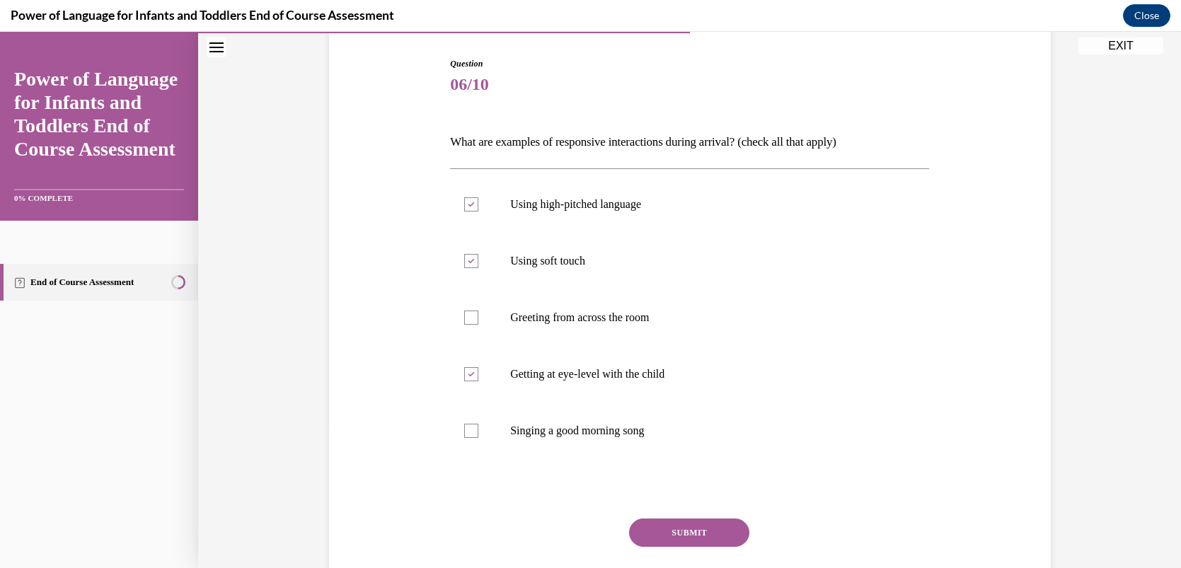
scroll to position [141, 0]
click at [471, 430] on div at bounding box center [471, 430] width 14 height 14
click at [471, 430] on input "Singing a good morning song" at bounding box center [471, 430] width 14 height 14
checkbox input "true"
click at [651, 532] on button "SUBMIT" at bounding box center [689, 531] width 120 height 28
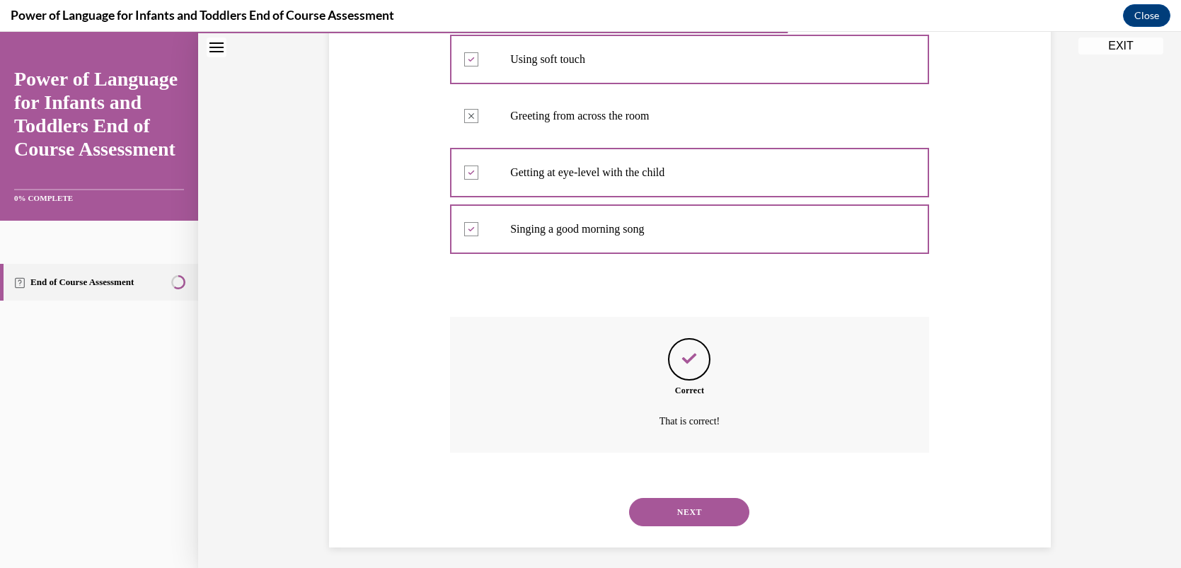
scroll to position [348, 0]
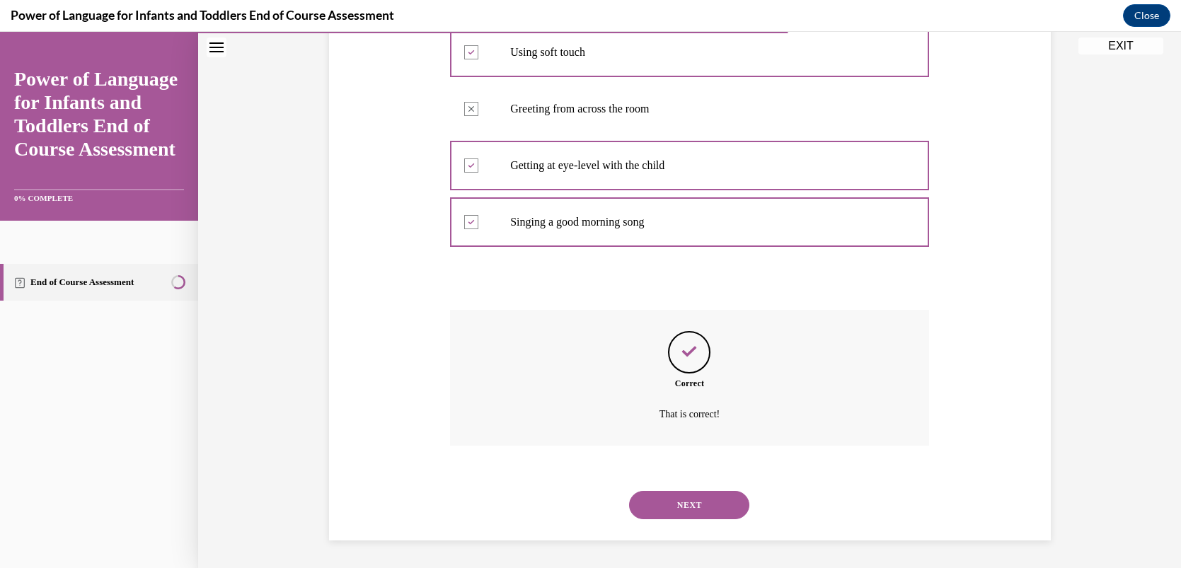
click at [670, 510] on button "NEXT" at bounding box center [689, 505] width 120 height 28
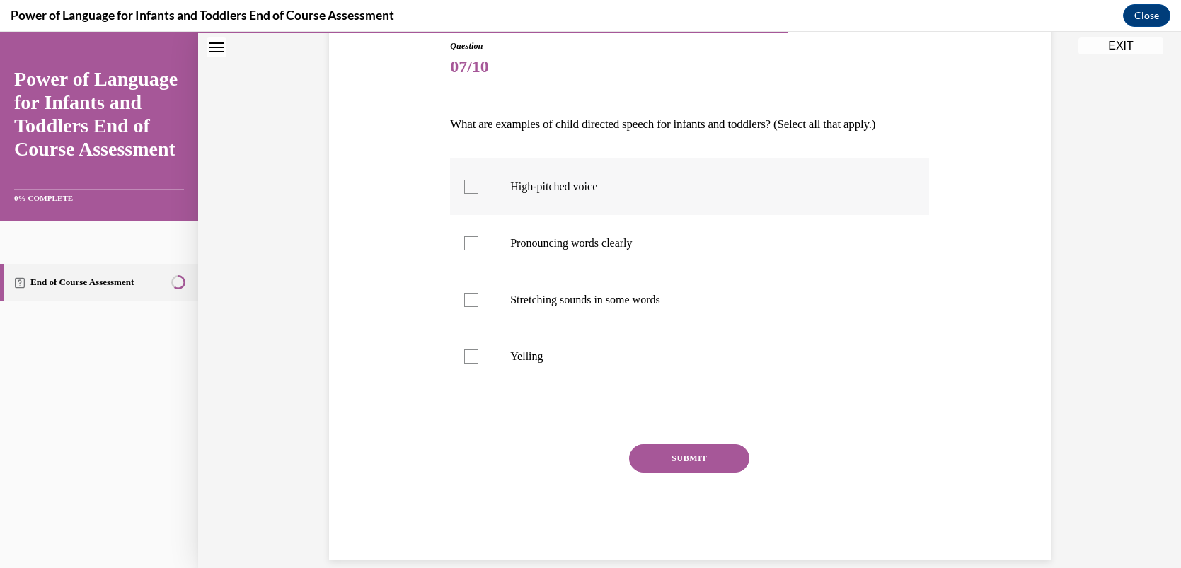
click at [472, 185] on div at bounding box center [471, 187] width 14 height 14
click at [472, 185] on input "High-pitched voice" at bounding box center [471, 187] width 14 height 14
checkbox input "true"
click at [471, 244] on div at bounding box center [471, 243] width 14 height 14
click at [471, 244] on input "Pronouncing words clearly" at bounding box center [471, 243] width 14 height 14
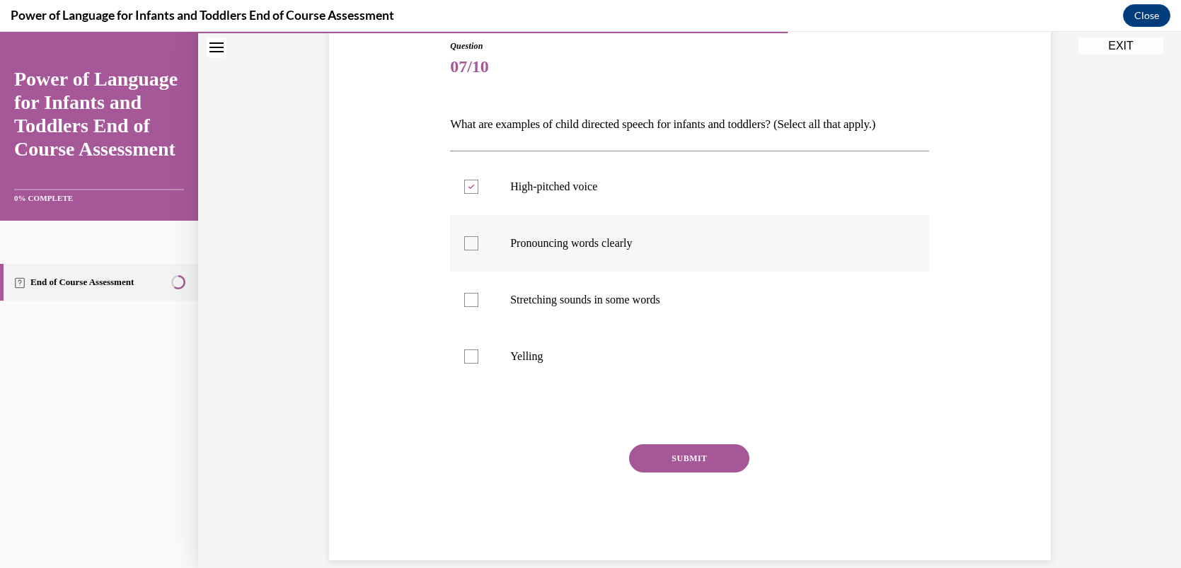
checkbox input "true"
click at [473, 299] on div at bounding box center [471, 300] width 14 height 14
click at [473, 299] on input "Stretching sounds in some words" at bounding box center [471, 300] width 14 height 14
checkbox input "true"
click at [676, 455] on button "SUBMIT" at bounding box center [689, 459] width 120 height 28
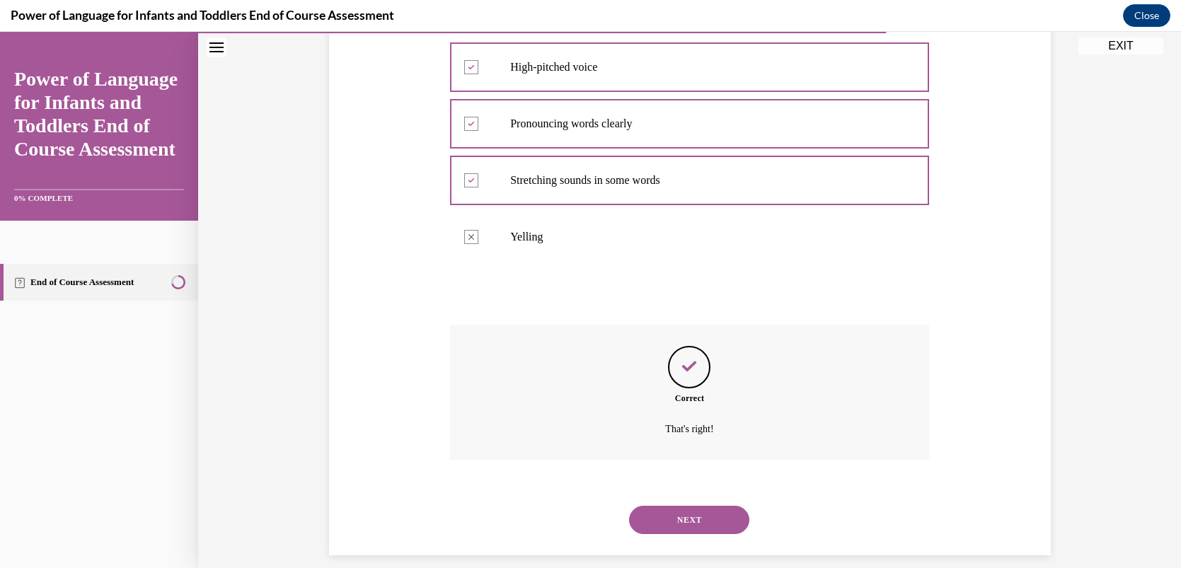
scroll to position [292, 0]
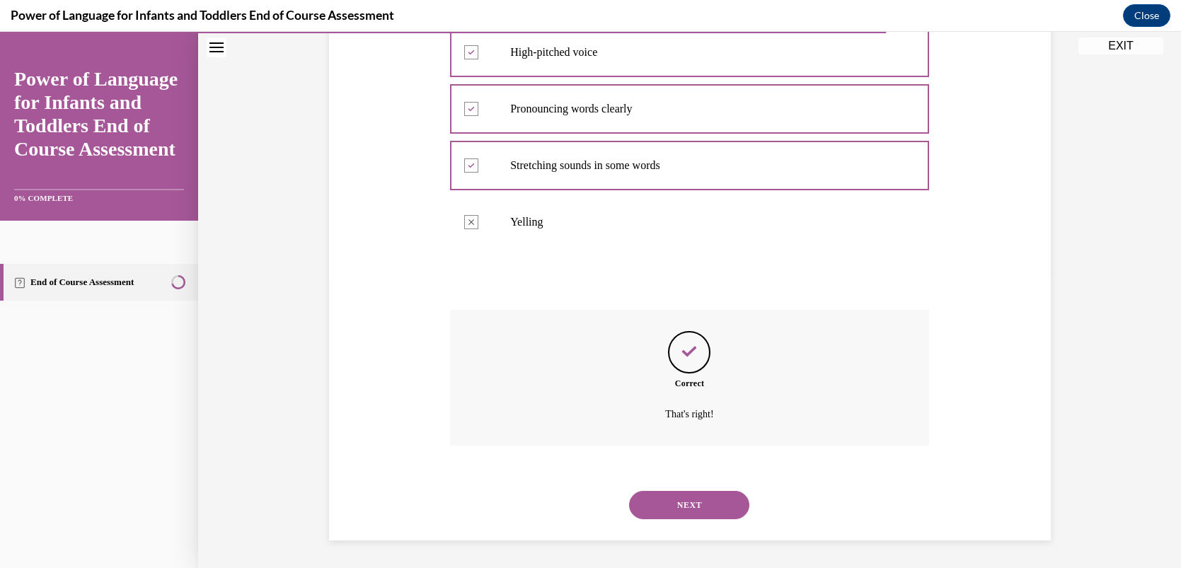
click at [675, 508] on button "NEXT" at bounding box center [689, 505] width 120 height 28
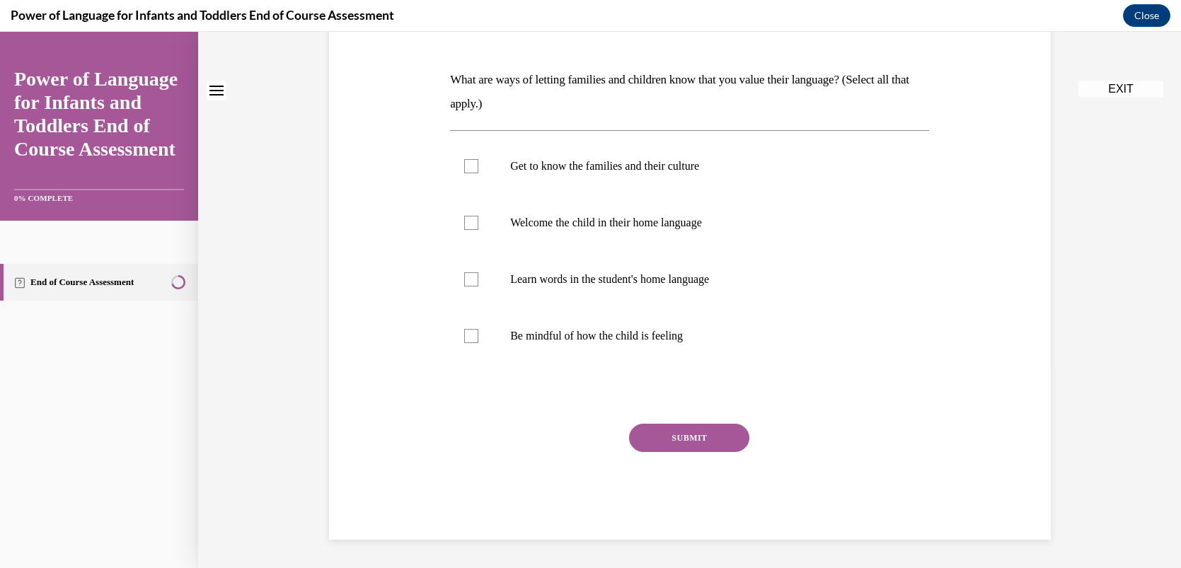
scroll to position [0, 0]
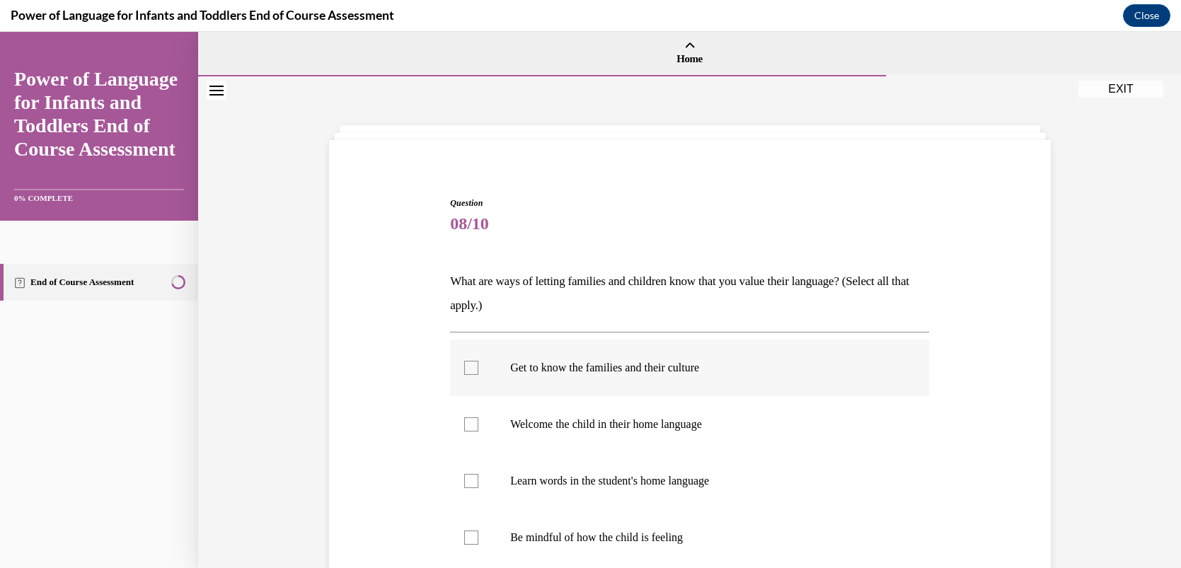
click at [469, 365] on div at bounding box center [471, 368] width 14 height 14
click at [469, 365] on input "Get to know the families and their culture" at bounding box center [471, 368] width 14 height 14
checkbox input "true"
click at [470, 424] on div at bounding box center [471, 425] width 14 height 14
click at [470, 424] on input "Welcome the child in their home language" at bounding box center [471, 425] width 14 height 14
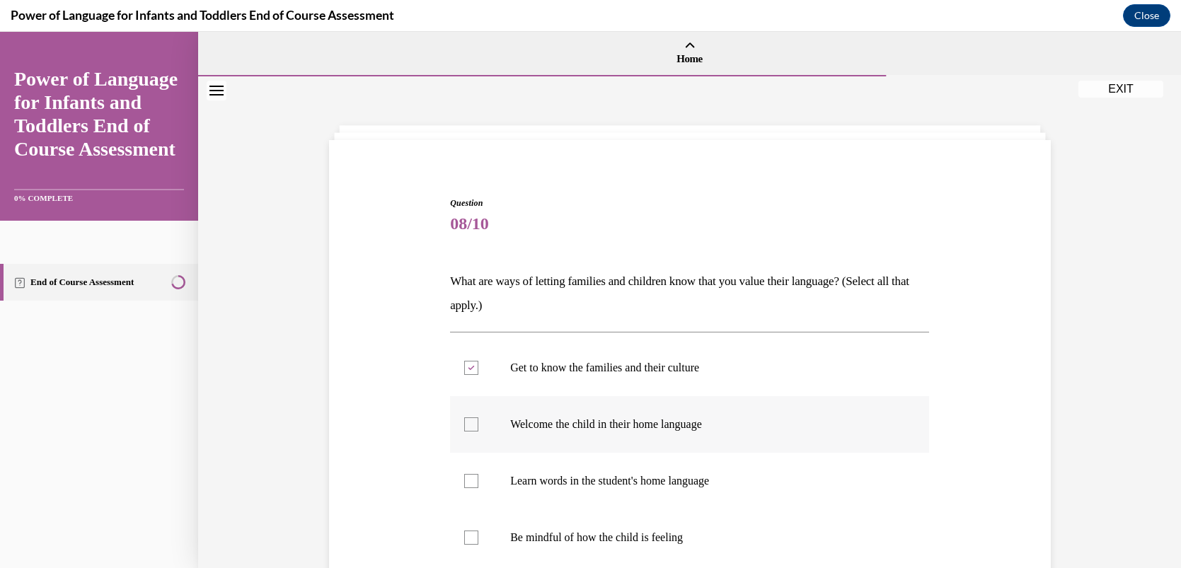
checkbox input "true"
click at [283, 425] on div "Question 08/10 What are ways of letting families and children know that you val…" at bounding box center [689, 423] width 983 height 694
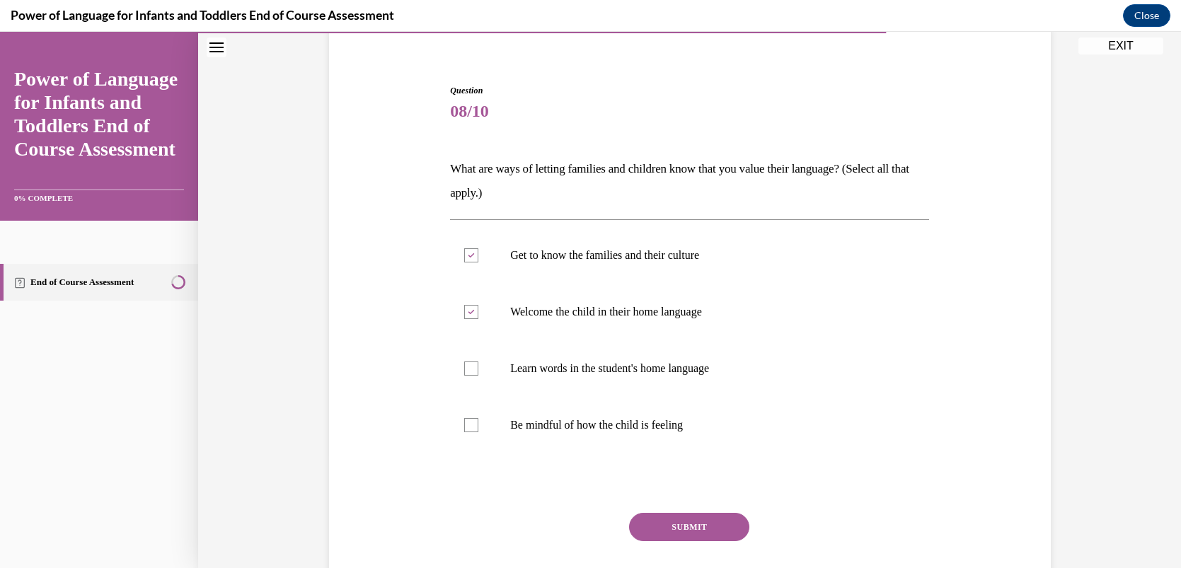
scroll to position [141, 0]
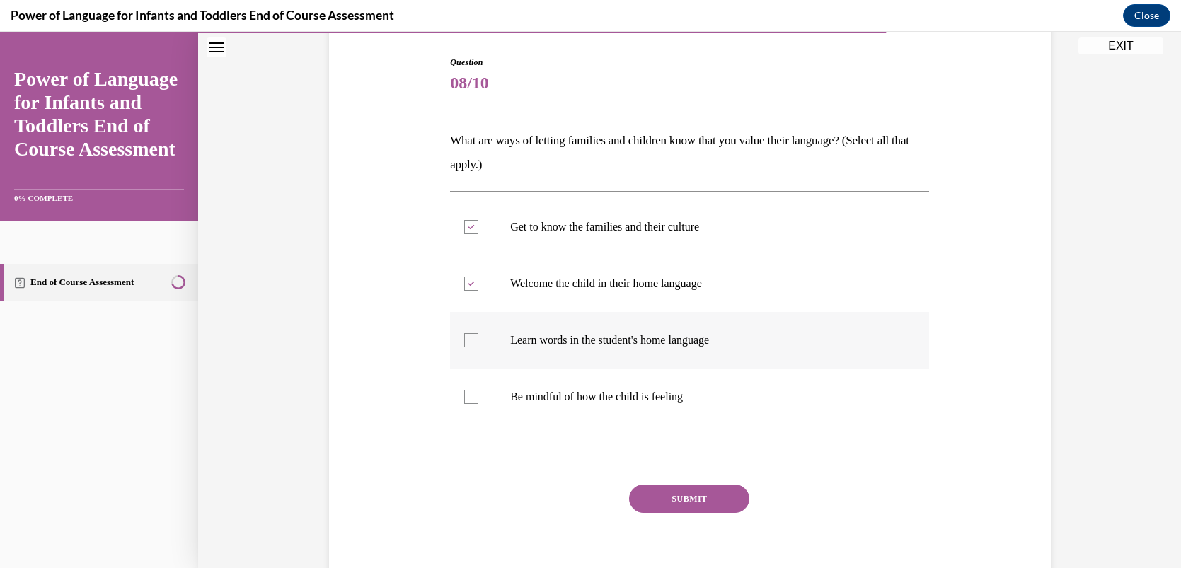
click at [467, 341] on div at bounding box center [471, 340] width 14 height 14
click at [467, 341] on input "Learn words in the student's home language" at bounding box center [471, 340] width 14 height 14
checkbox input "true"
click at [648, 494] on button "SUBMIT" at bounding box center [689, 499] width 120 height 28
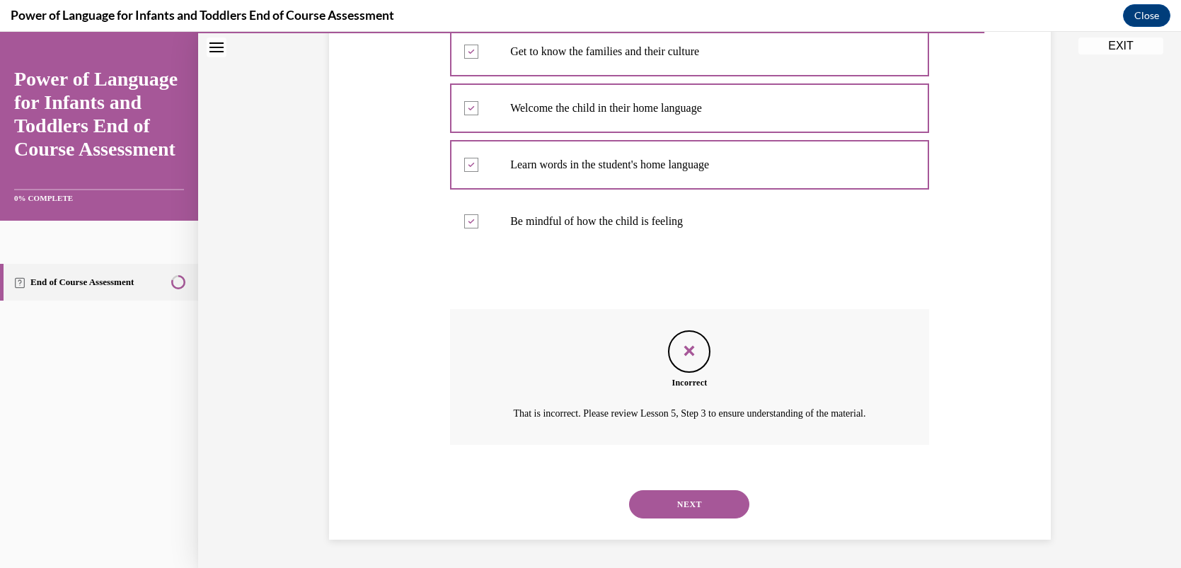
scroll to position [333, 0]
click at [664, 500] on button "NEXT" at bounding box center [689, 505] width 120 height 28
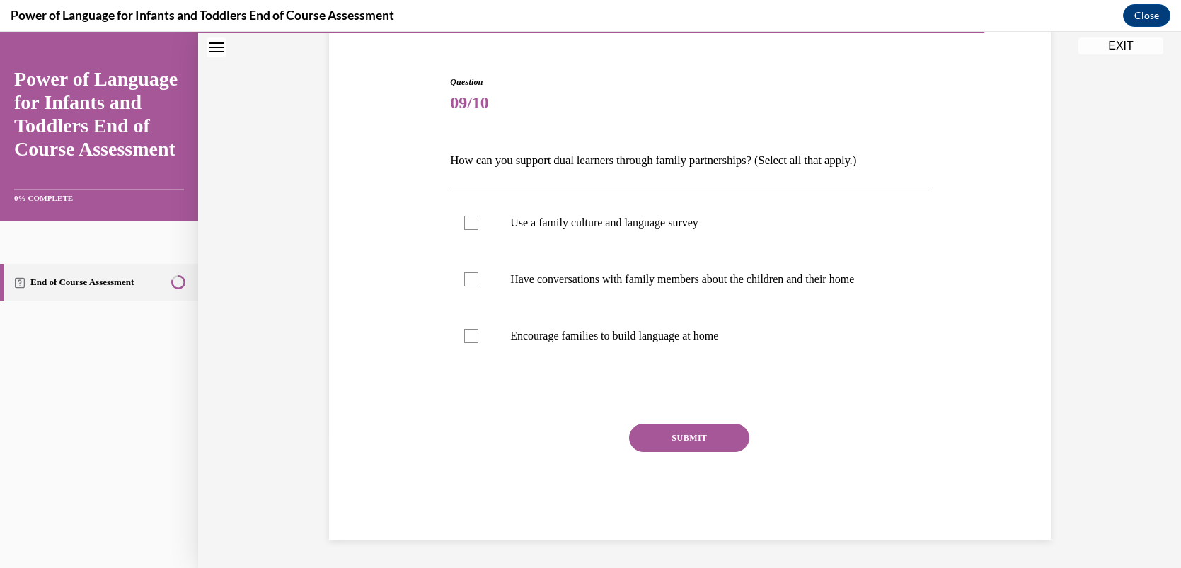
scroll to position [120, 0]
click at [469, 227] on div at bounding box center [471, 224] width 14 height 14
click at [469, 227] on input "Use a family culture and language survey" at bounding box center [471, 224] width 14 height 14
checkbox input "true"
click at [469, 283] on div at bounding box center [471, 280] width 14 height 14
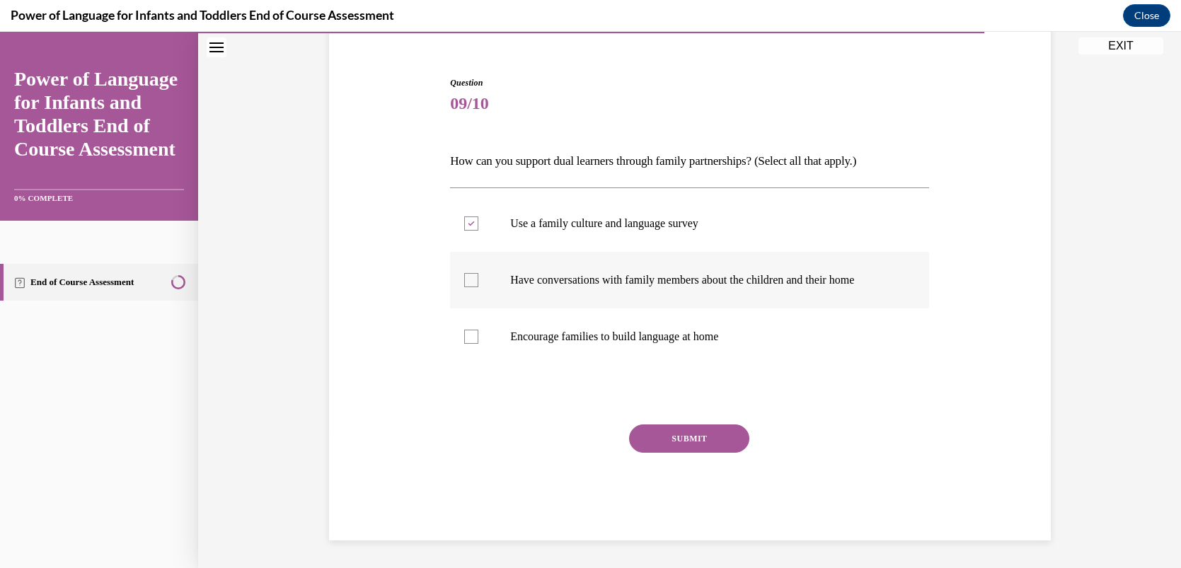
click at [469, 283] on input "Have conversations with family members about the children and their home" at bounding box center [471, 280] width 14 height 14
checkbox input "true"
click at [469, 341] on div at bounding box center [471, 337] width 14 height 14
click at [469, 341] on input "Encourage families to build language at home" at bounding box center [471, 337] width 14 height 14
checkbox input "true"
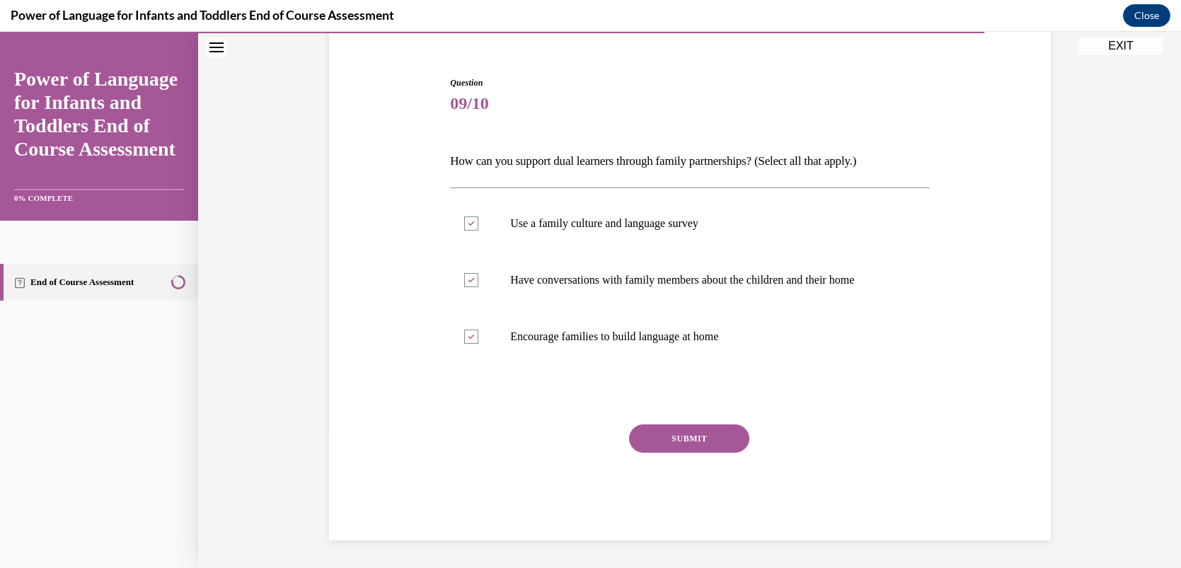
click at [641, 439] on button "SUBMIT" at bounding box center [689, 439] width 120 height 28
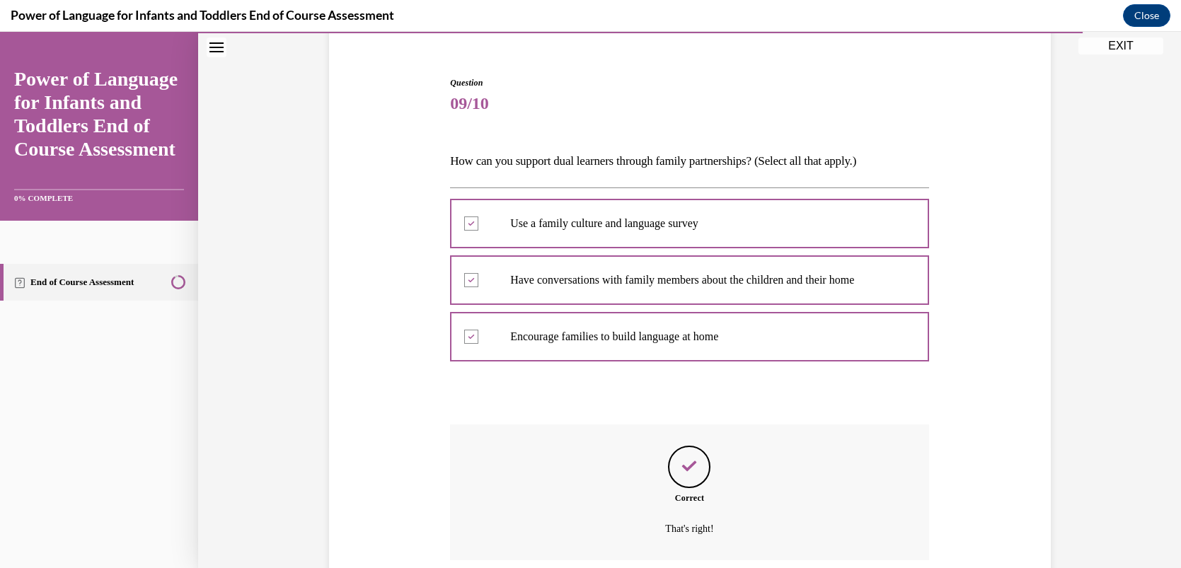
scroll to position [235, 0]
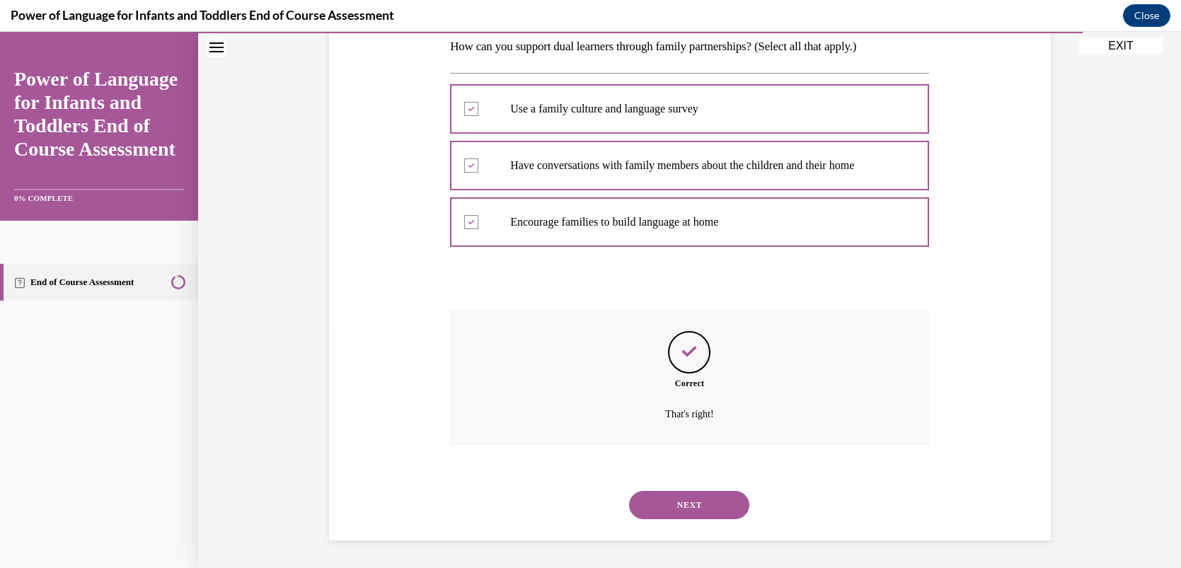
click at [691, 507] on button "NEXT" at bounding box center [689, 505] width 120 height 28
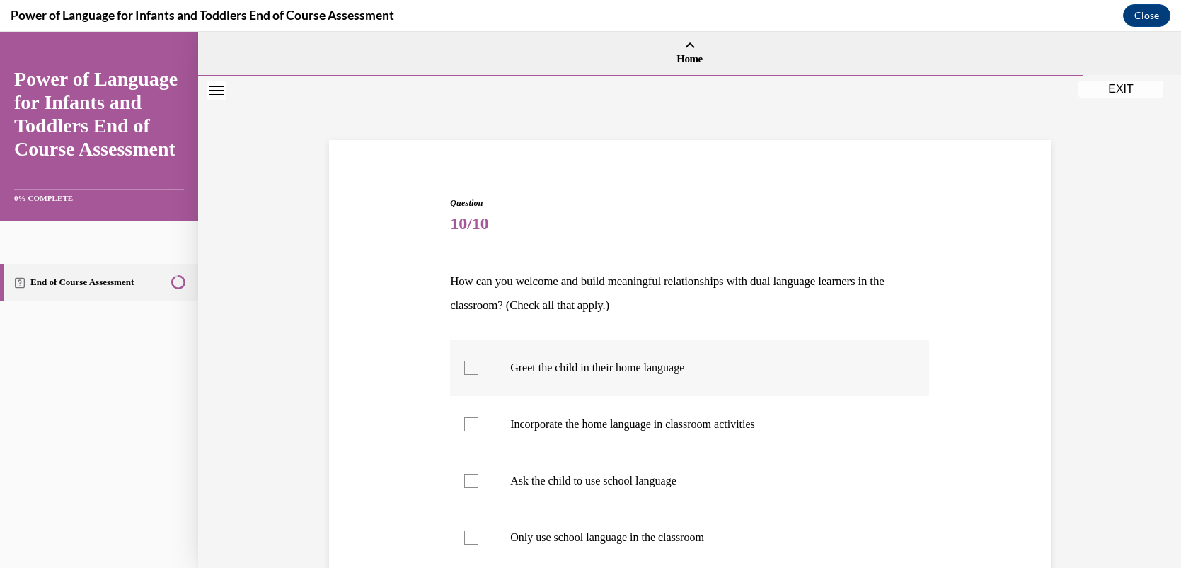
click at [467, 368] on div at bounding box center [471, 368] width 14 height 14
click at [467, 368] on input "Greet the child in their home language" at bounding box center [471, 368] width 14 height 14
checkbox input "true"
click at [470, 429] on div at bounding box center [471, 425] width 14 height 14
click at [470, 429] on input "Incorporate the home language in classroom activities" at bounding box center [471, 425] width 14 height 14
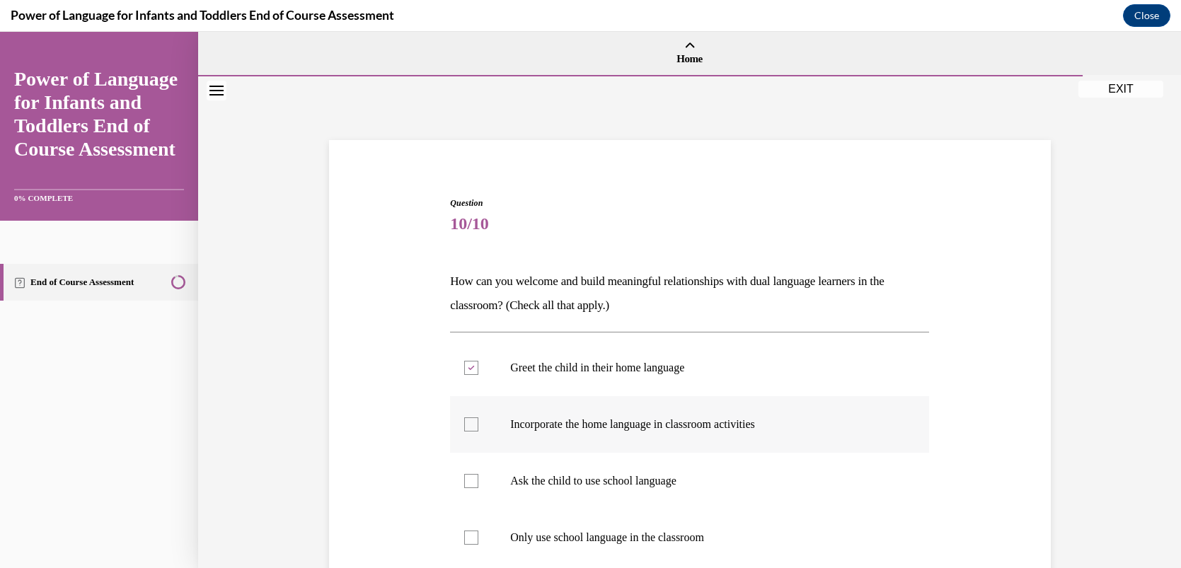
checkbox input "true"
click at [273, 424] on div "Question 10/10 How can you welcome and build meaningful relationships with dual…" at bounding box center [689, 423] width 983 height 694
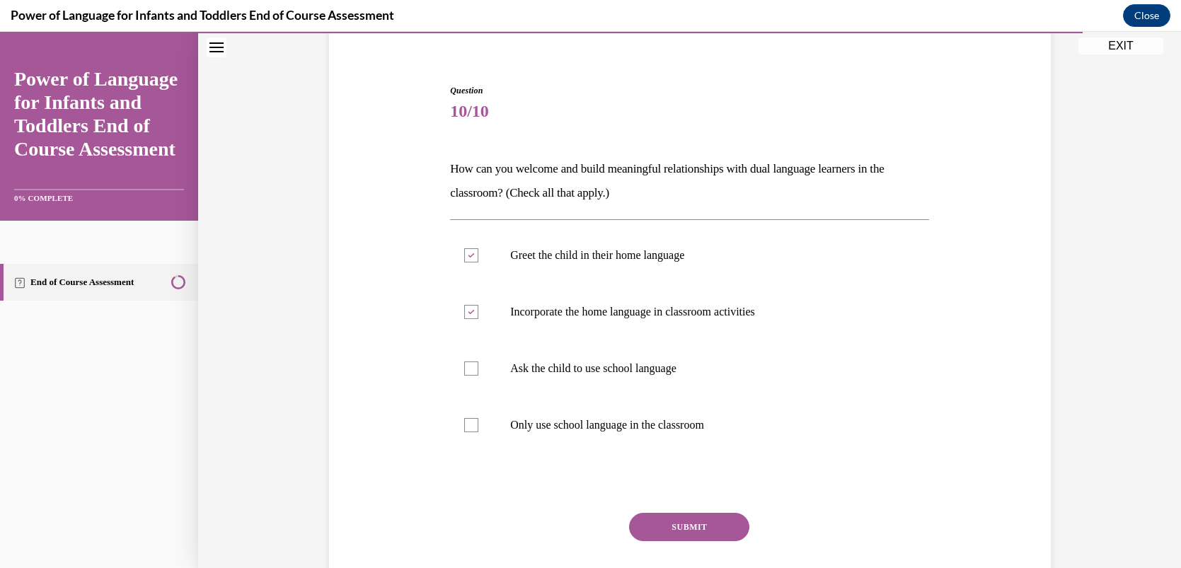
scroll to position [141, 0]
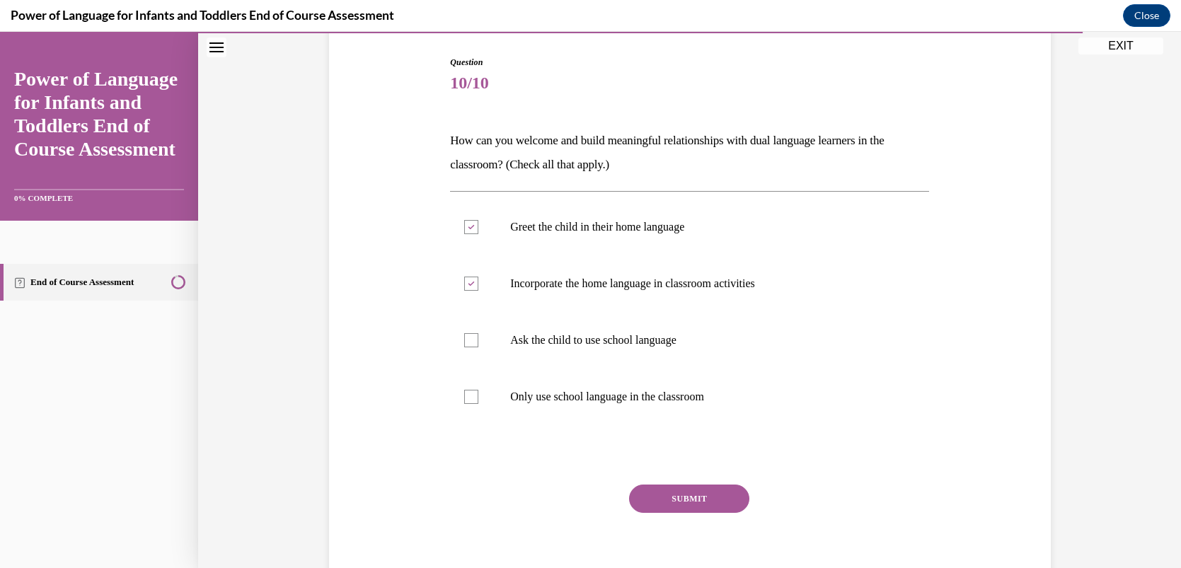
click at [651, 493] on button "SUBMIT" at bounding box center [689, 499] width 120 height 28
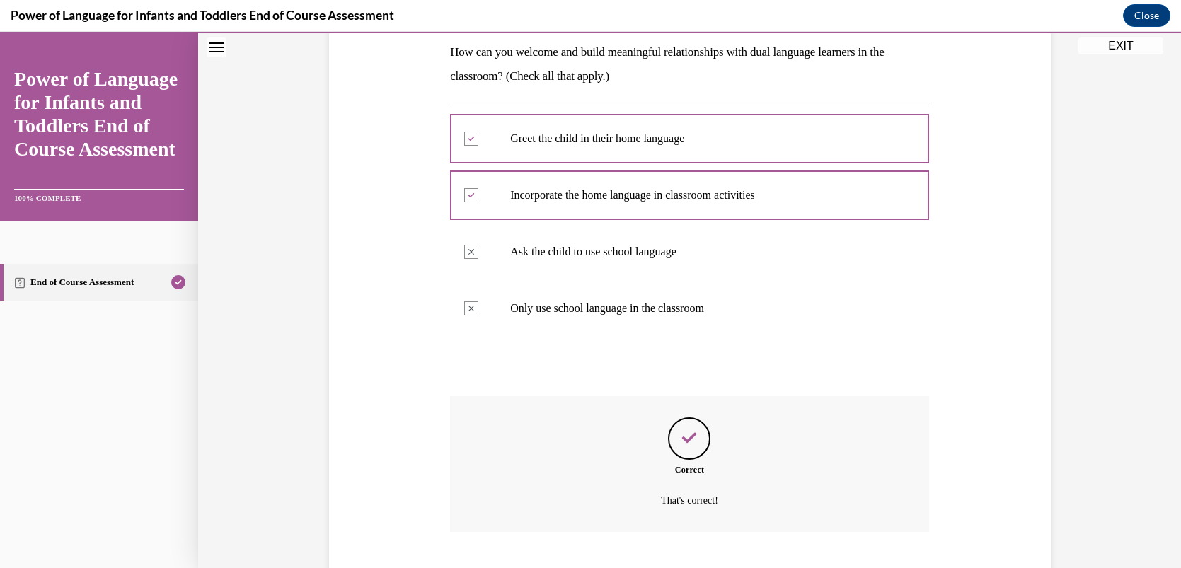
scroll to position [315, 0]
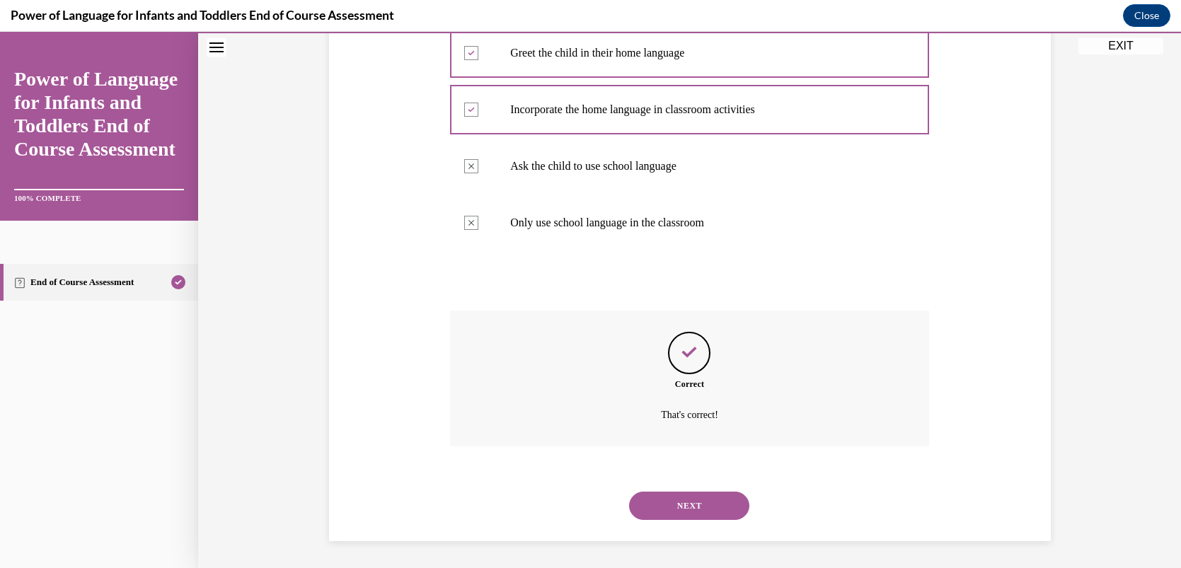
click at [657, 503] on button "NEXT" at bounding box center [689, 506] width 120 height 28
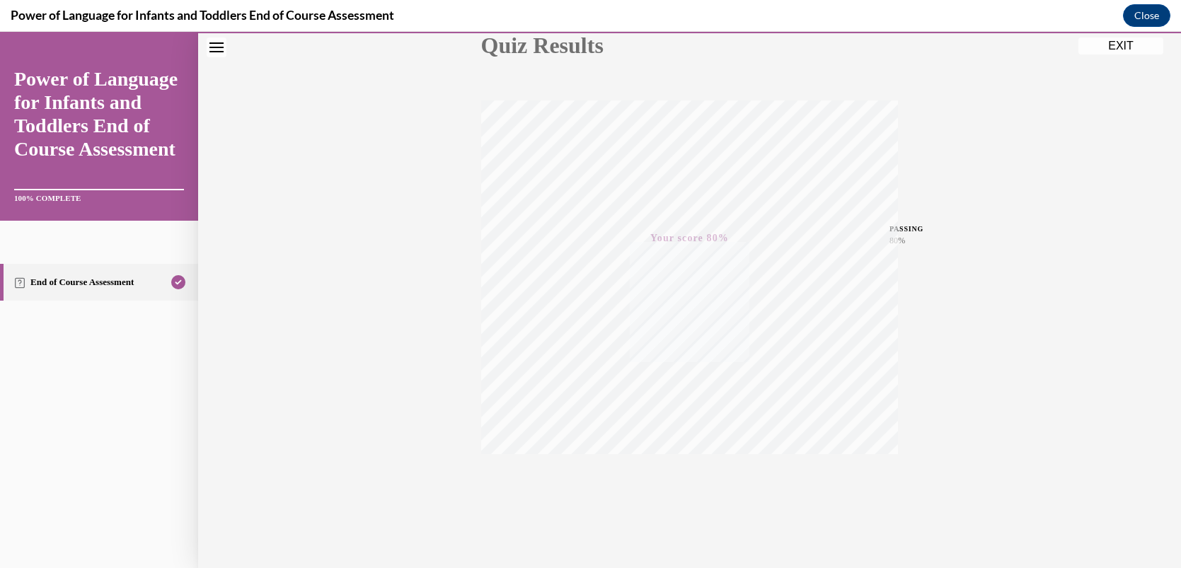
scroll to position [188, 0]
click at [271, 356] on div "Quiz Results PASSING 80% Your score 80% Passed PASSING 80% Your score Your scor…" at bounding box center [689, 228] width 983 height 681
click at [304, 301] on div "Quiz Results PASSING 80% Your score 80% Passed PASSING 80% Your score Your scor…" at bounding box center [689, 228] width 983 height 681
click at [1097, 50] on button "EXIT" at bounding box center [1121, 46] width 85 height 17
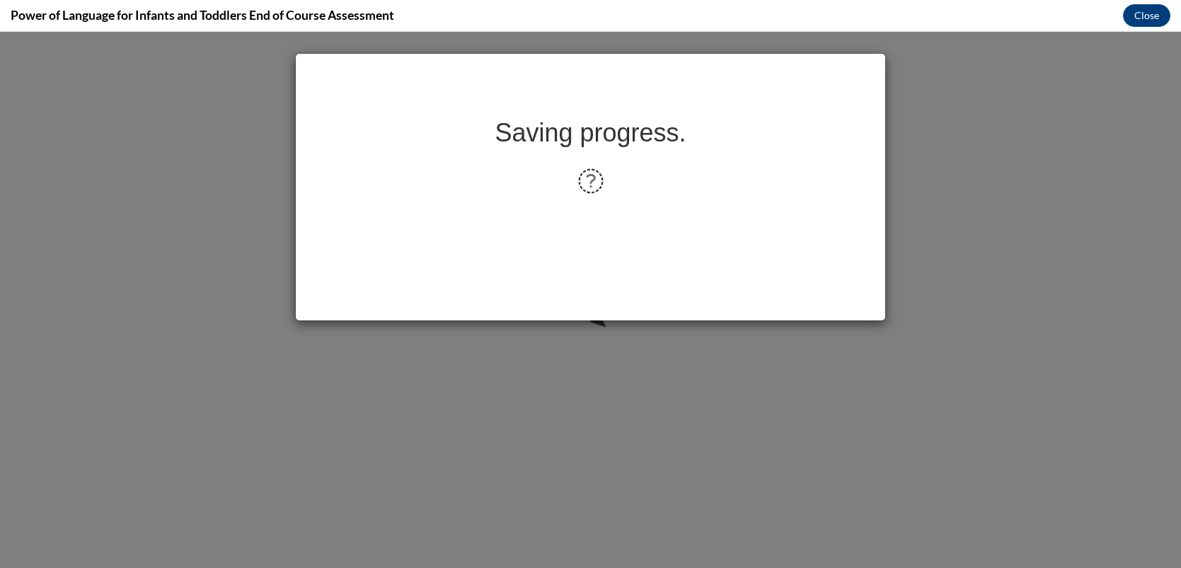
scroll to position [0, 0]
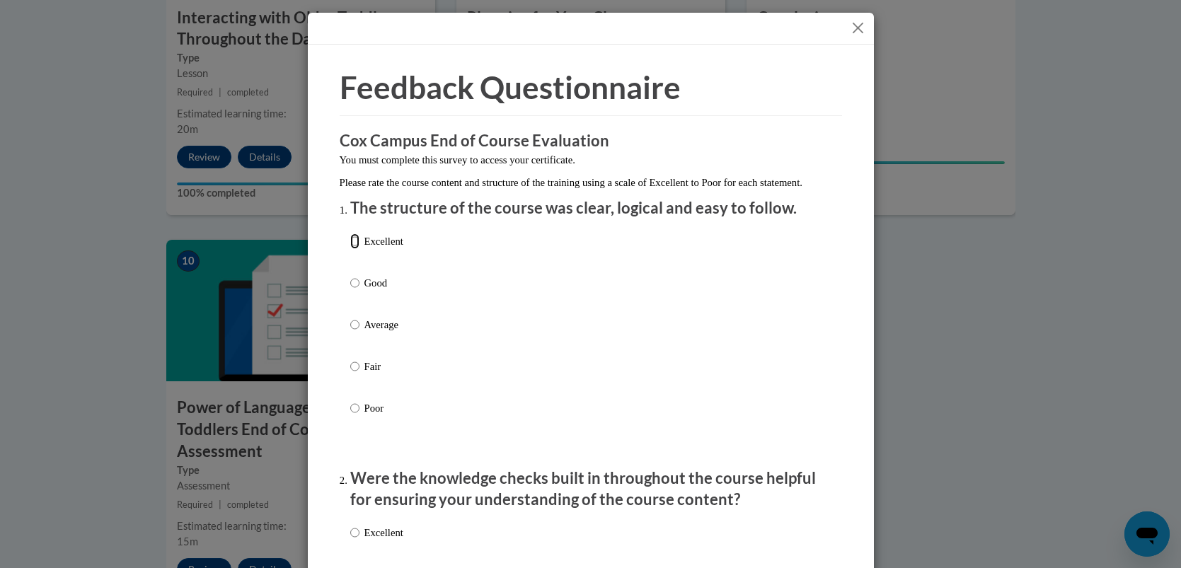
click at [352, 249] on input "Excellent" at bounding box center [354, 242] width 9 height 16
radio input "true"
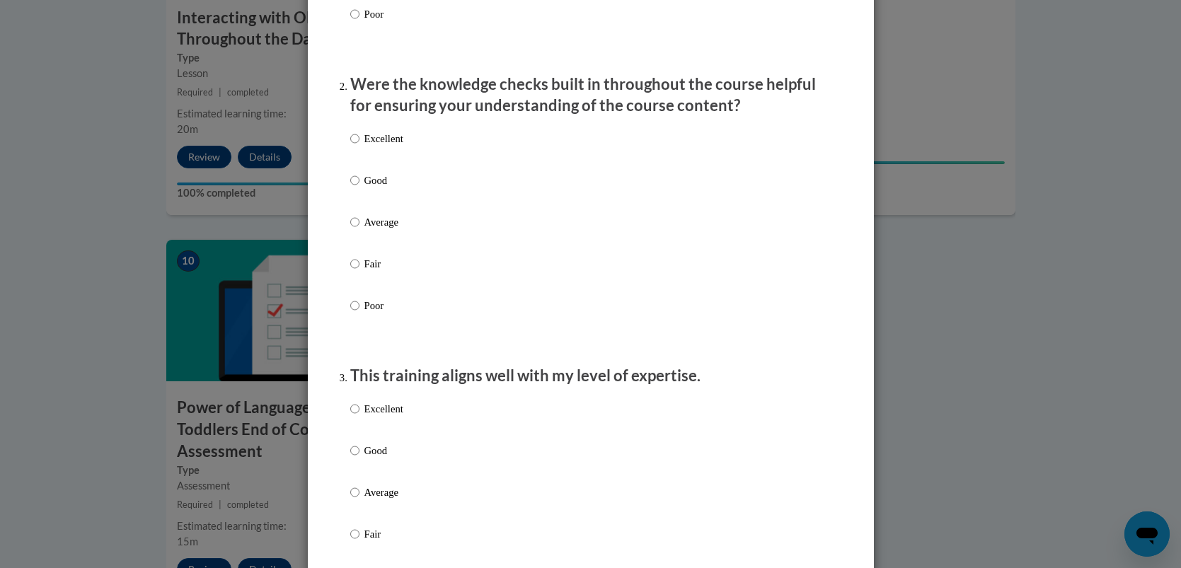
scroll to position [396, 0]
click at [351, 145] on input "Excellent" at bounding box center [354, 138] width 9 height 16
radio input "true"
click at [353, 416] on input "Excellent" at bounding box center [354, 408] width 9 height 16
radio input "true"
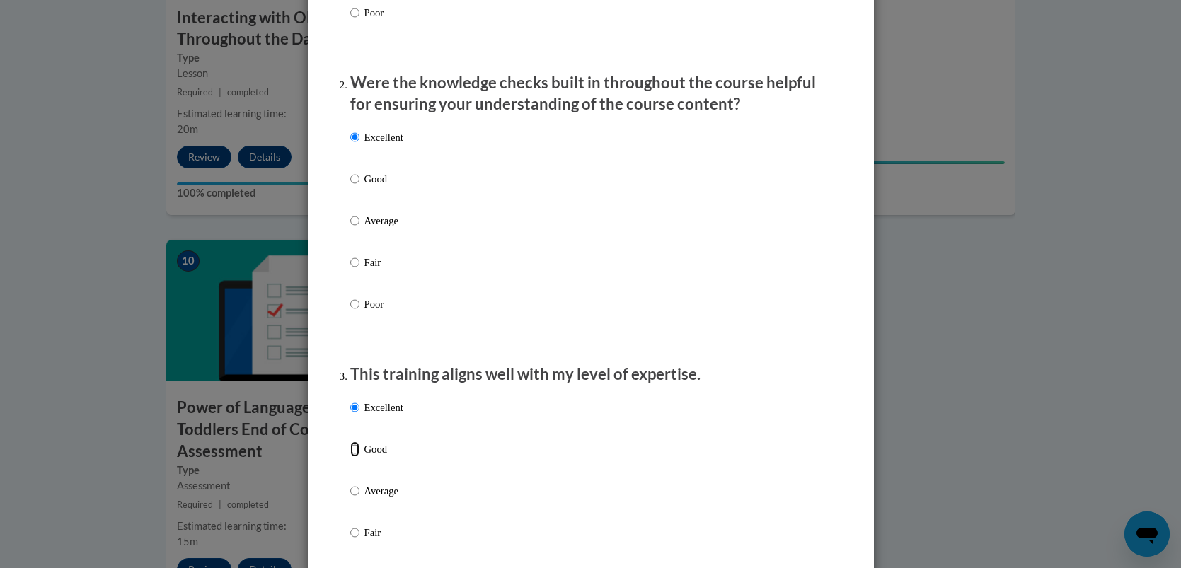
click at [350, 442] on input "Good" at bounding box center [354, 450] width 9 height 16
radio input "true"
click at [354, 416] on input "Excellent" at bounding box center [354, 408] width 9 height 16
radio input "true"
click at [825, 471] on div "Excellent Good Average Fair Poor" at bounding box center [590, 508] width 481 height 231
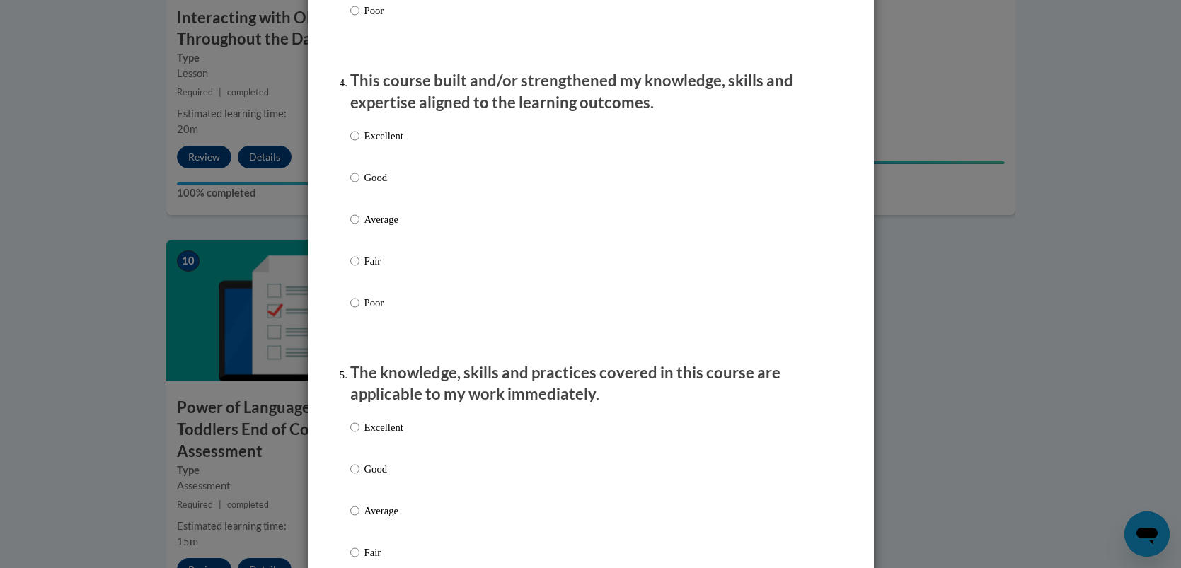
scroll to position [962, 0]
click at [354, 142] on input "Excellent" at bounding box center [354, 134] width 9 height 16
radio input "true"
click at [353, 433] on input "Excellent" at bounding box center [354, 426] width 9 height 16
radio input "true"
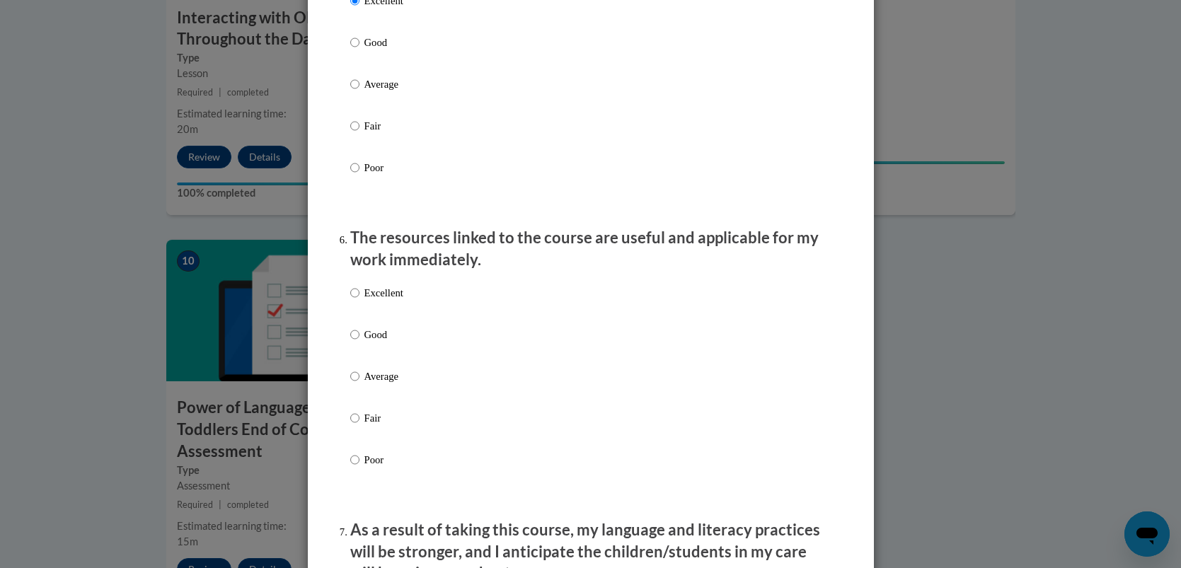
scroll to position [1415, 0]
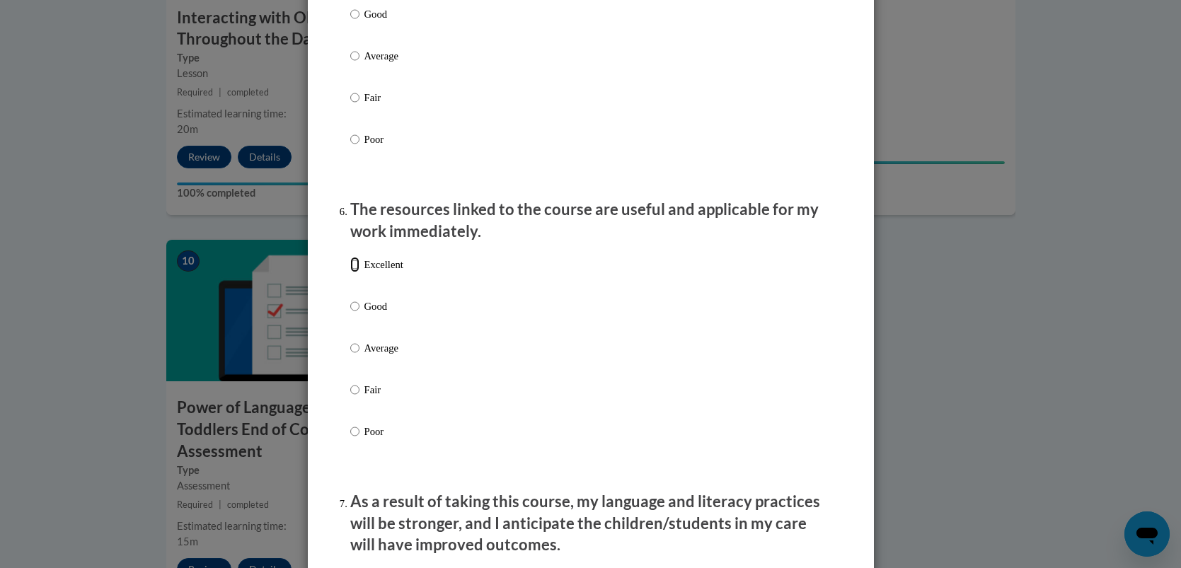
click at [353, 273] on input "Excellent" at bounding box center [354, 265] width 9 height 16
radio input "true"
click at [854, 488] on div "Feedback Questionnaire Rate Course Comments Cox Campus End of Course Evaluation…" at bounding box center [591, 90] width 566 height 2920
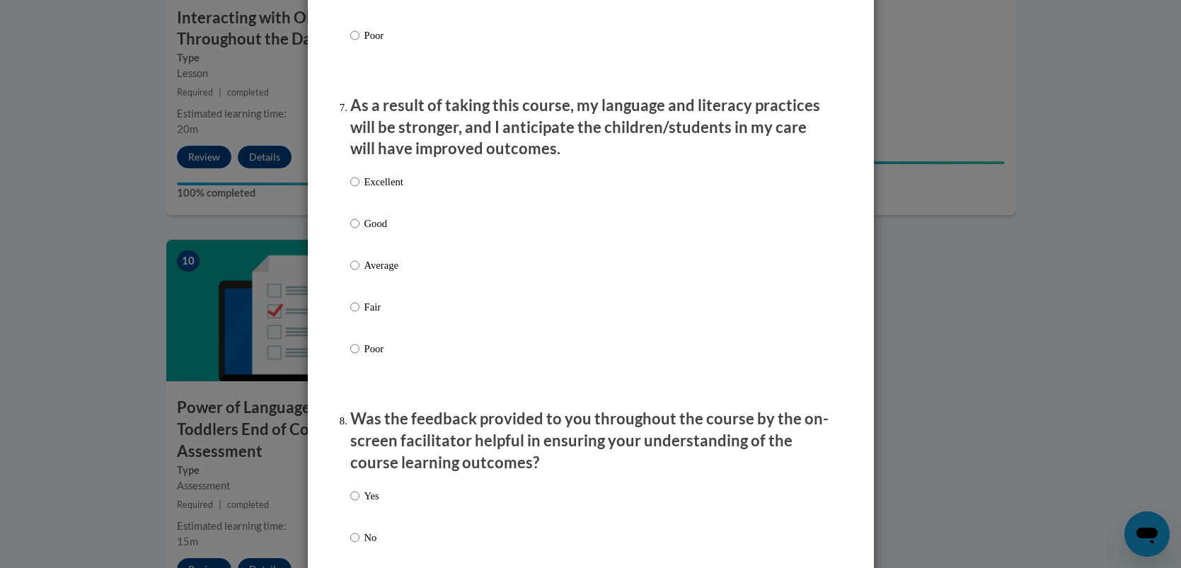
scroll to position [1840, 0]
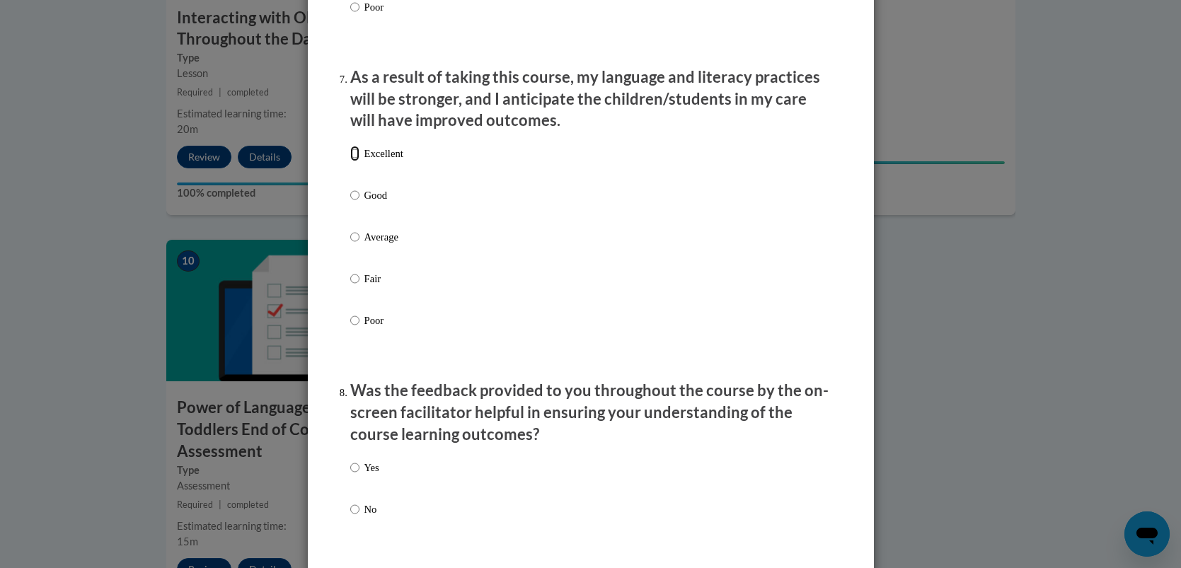
click at [352, 161] on input "Excellent" at bounding box center [354, 154] width 9 height 16
radio input "true"
click at [826, 493] on div "Yes No" at bounding box center [590, 505] width 481 height 105
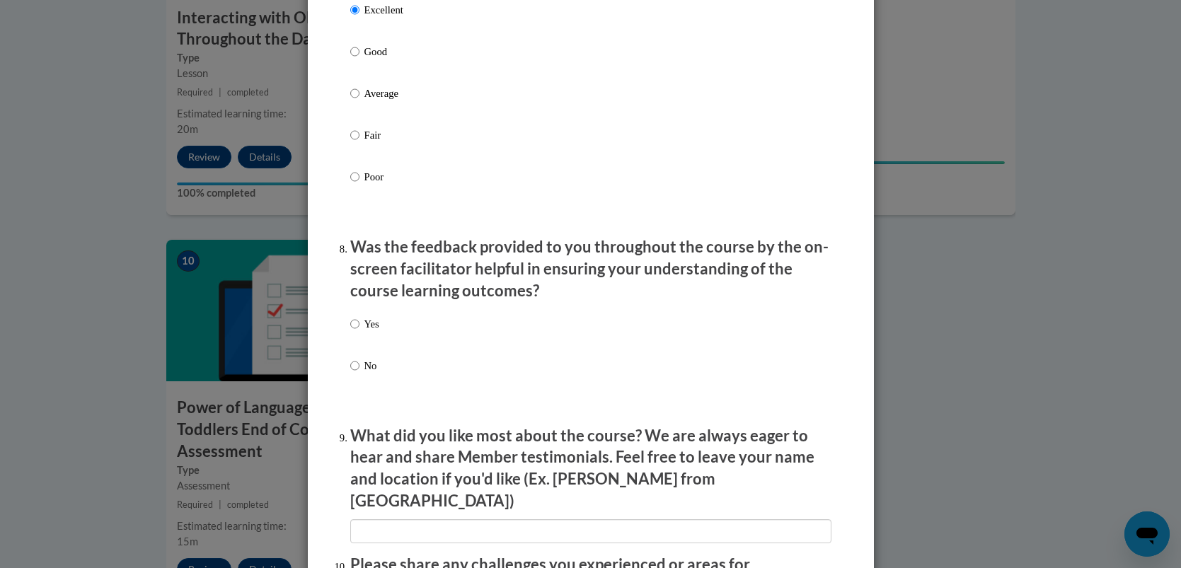
scroll to position [2010, 0]
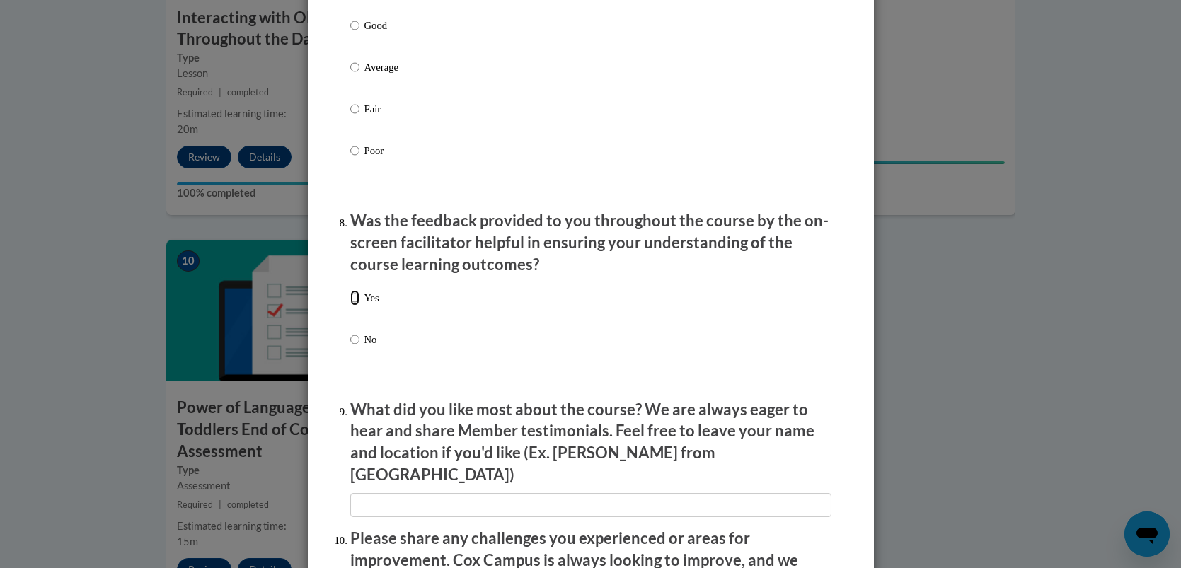
click at [355, 306] on input "Yes" at bounding box center [354, 298] width 9 height 16
radio input "true"
click at [362, 499] on input "textbox" at bounding box center [590, 505] width 481 height 24
type input "i"
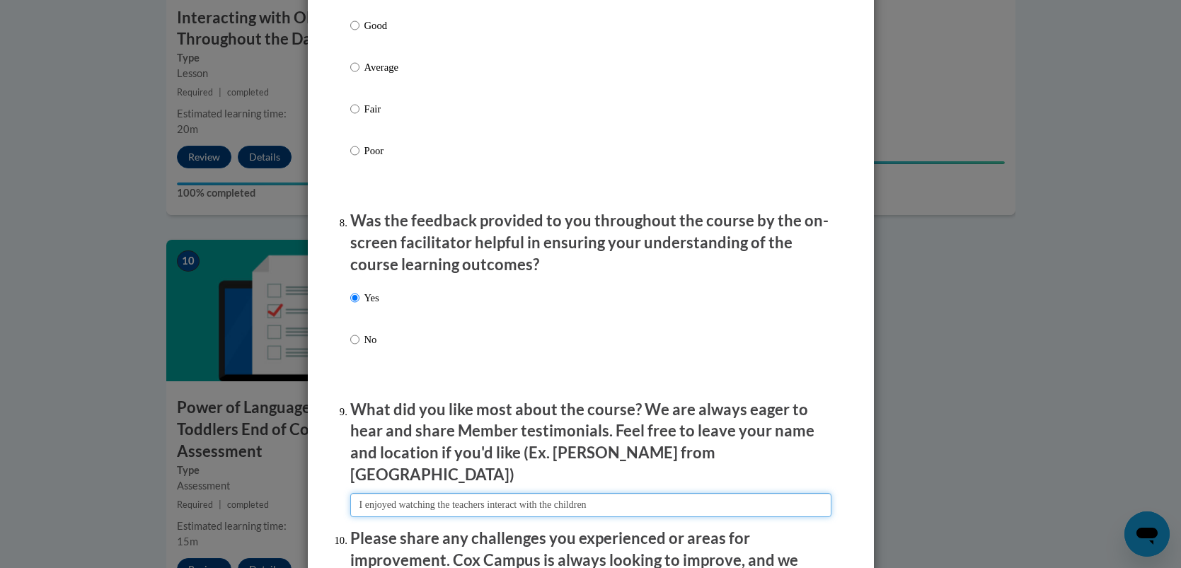
type input "I enjoyed watching the teachers interact with the children"
click at [761, 535] on p "Please share any challenges you experienced or areas for improvement. Cox Campu…" at bounding box center [590, 560] width 481 height 65
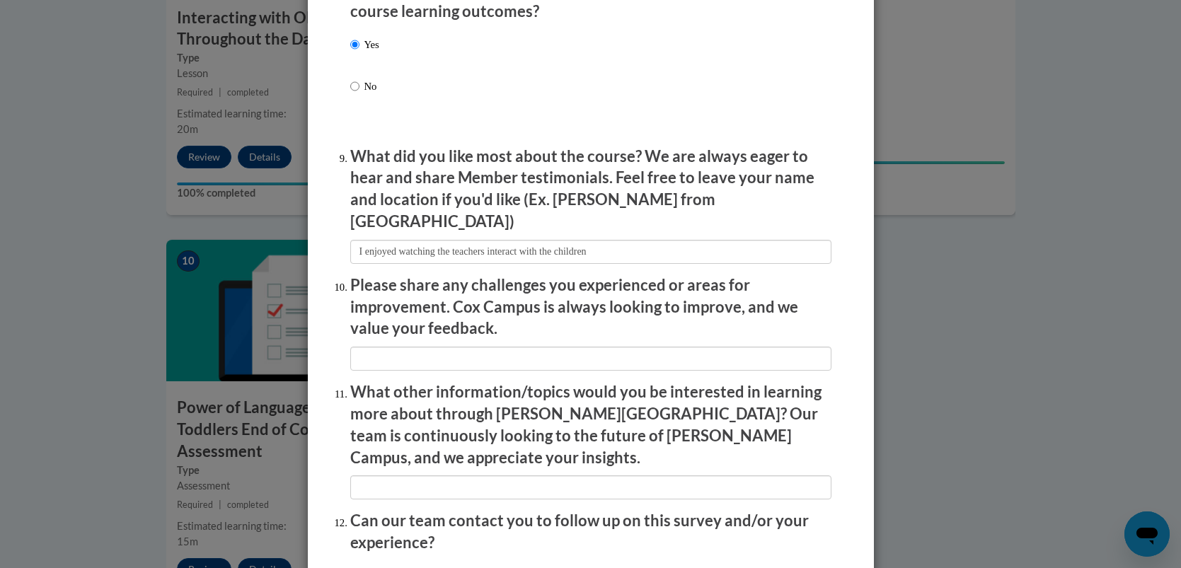
scroll to position [2264, 0]
click at [360, 354] on input "textbox" at bounding box center [590, 358] width 481 height 24
type input "i"
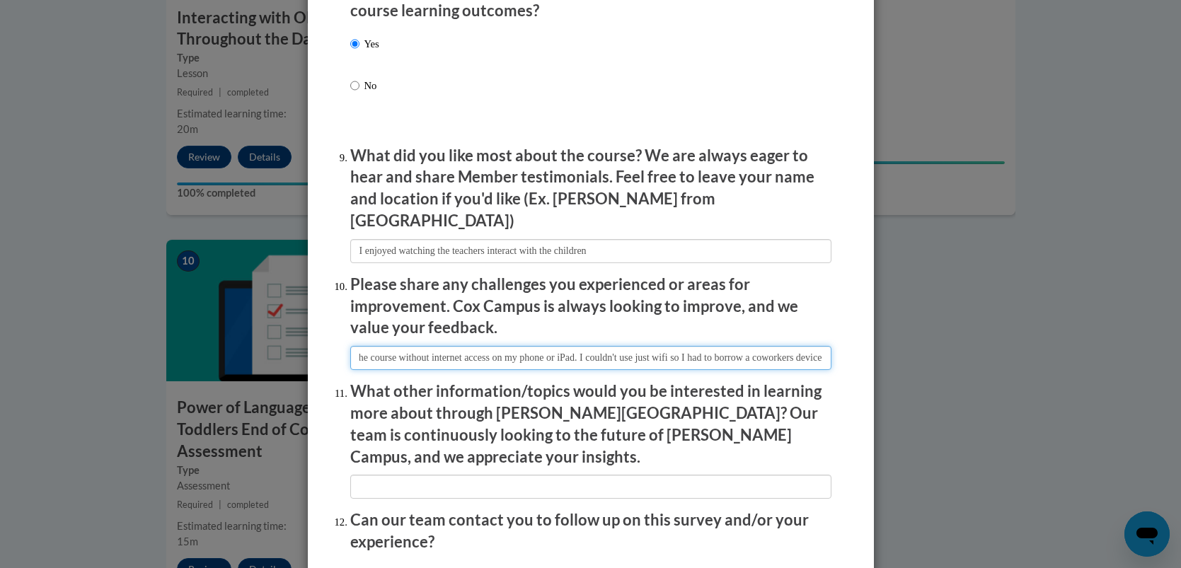
scroll to position [0, 146]
type input "I was unable to take the course without internet access on my phone or iPad. I …"
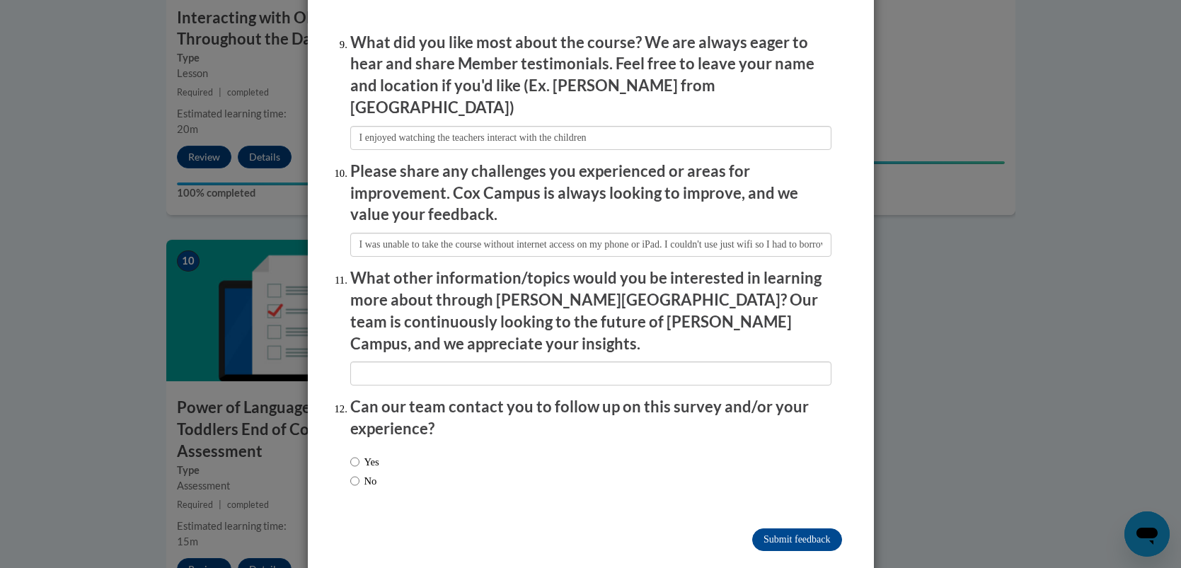
scroll to position [2382, 0]
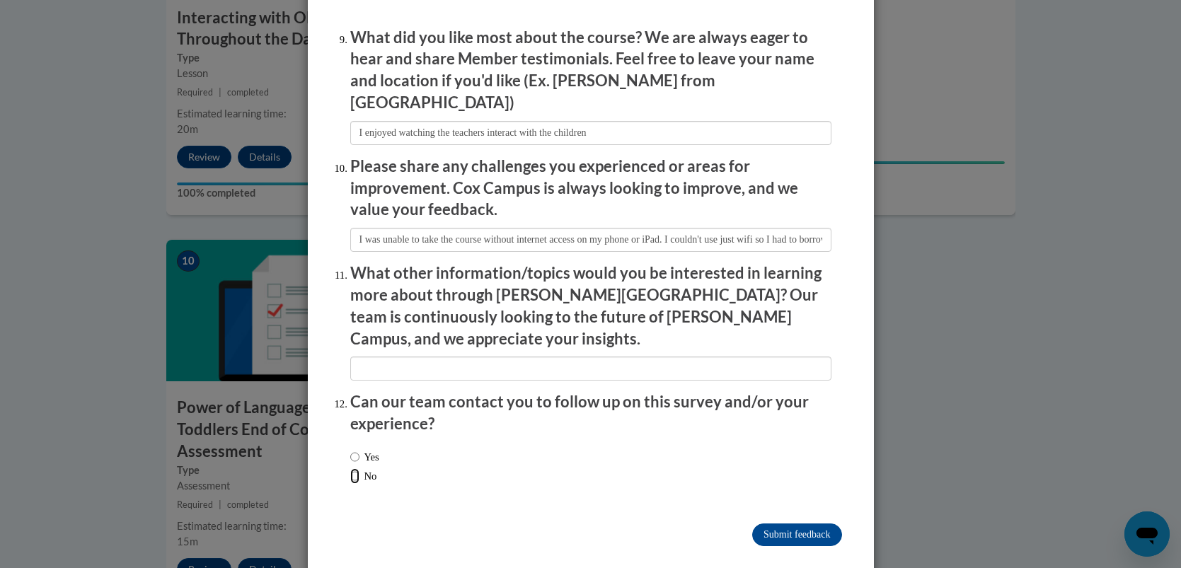
click at [354, 469] on input "No" at bounding box center [354, 477] width 9 height 16
radio input "true"
click at [784, 524] on input "Submit feedback" at bounding box center [796, 535] width 89 height 23
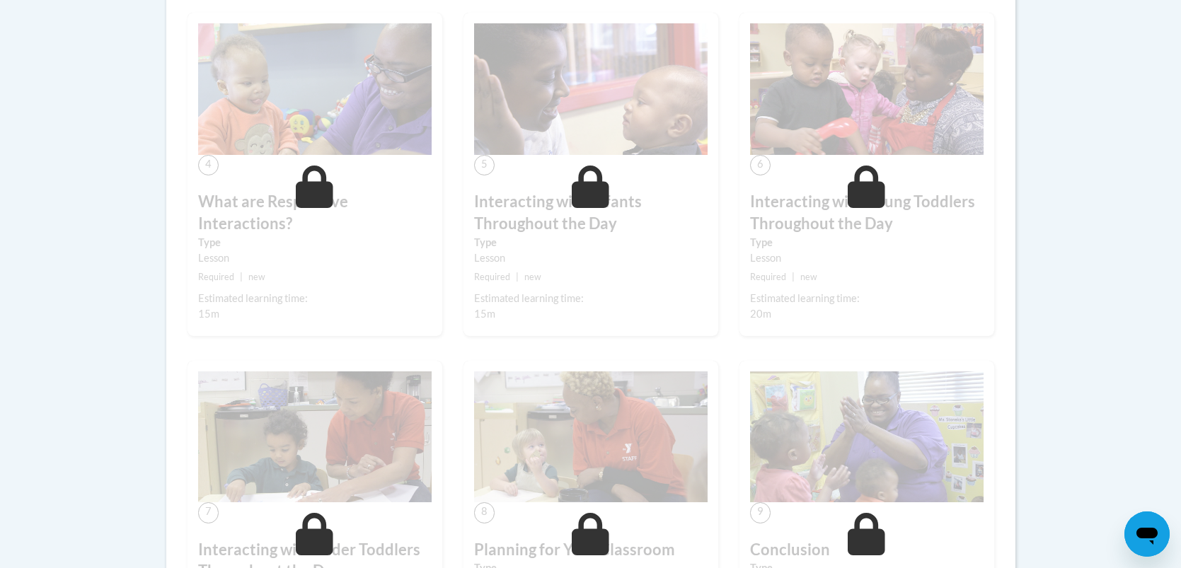
scroll to position [784, 0]
